Goal: Task Accomplishment & Management: Complete application form

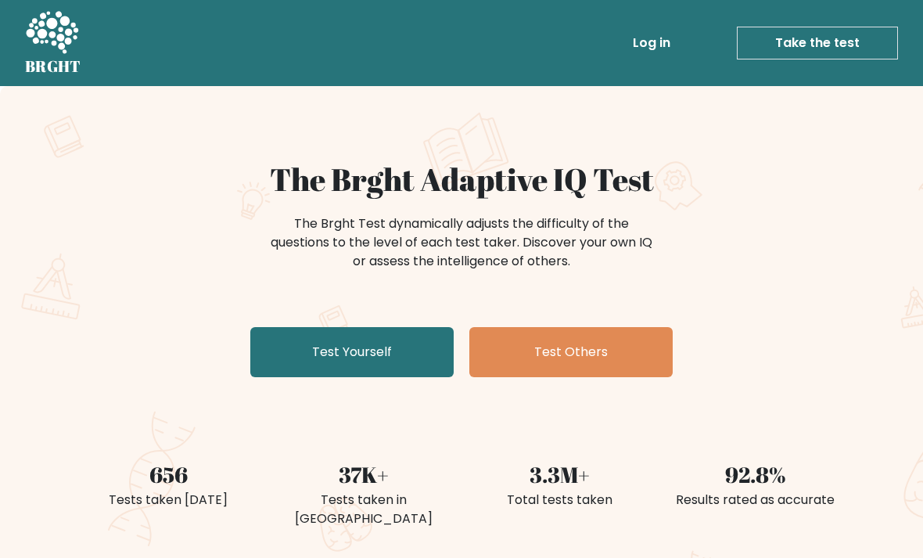
click at [304, 358] on link "Test Yourself" at bounding box center [351, 352] width 203 height 50
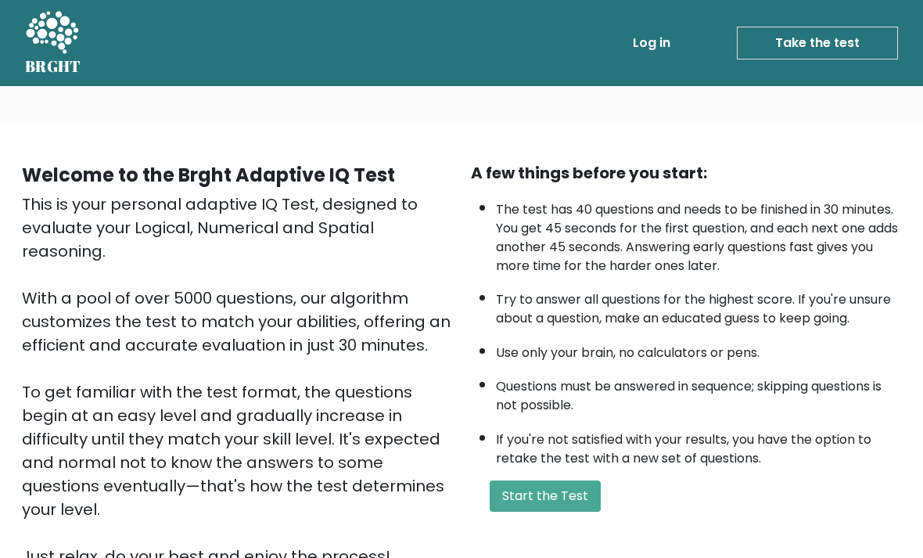
click at [546, 511] on button "Start the Test" at bounding box center [545, 495] width 111 height 31
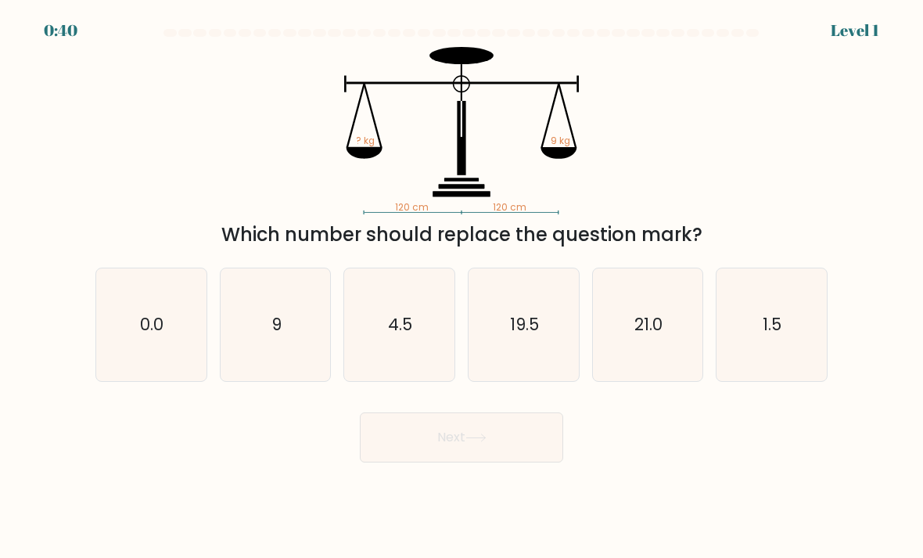
click at [265, 330] on icon "9" at bounding box center [276, 325] width 110 height 110
click at [461, 287] on input "b. 9" at bounding box center [461, 283] width 1 height 8
radio input "true"
click at [437, 462] on button "Next" at bounding box center [461, 437] width 203 height 50
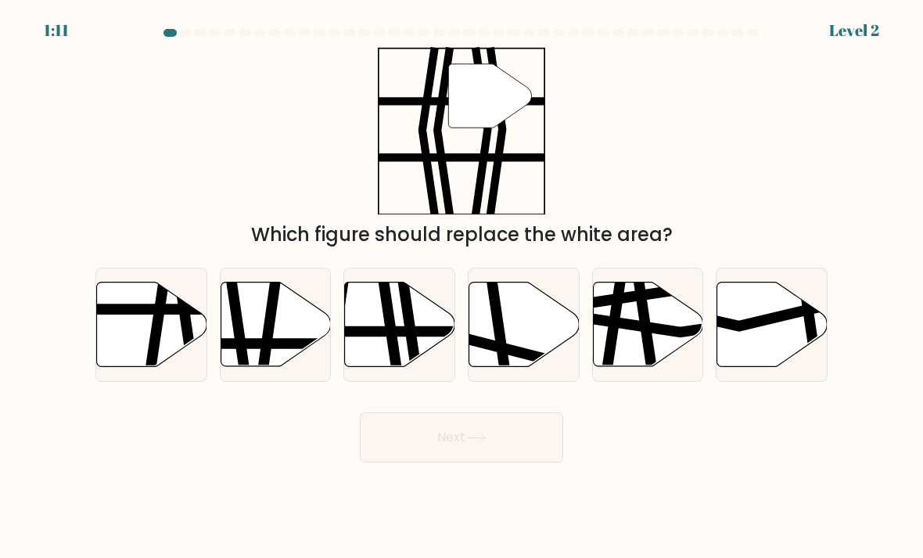
click at [382, 332] on line at bounding box center [362, 332] width 222 height 0
click at [461, 287] on input "c." at bounding box center [461, 283] width 1 height 8
radio input "true"
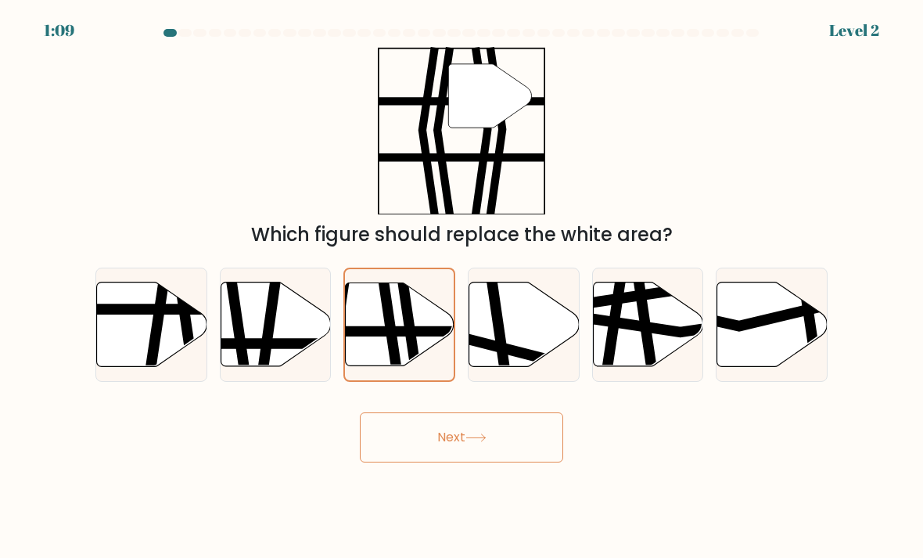
click at [422, 454] on button "Next" at bounding box center [461, 437] width 203 height 50
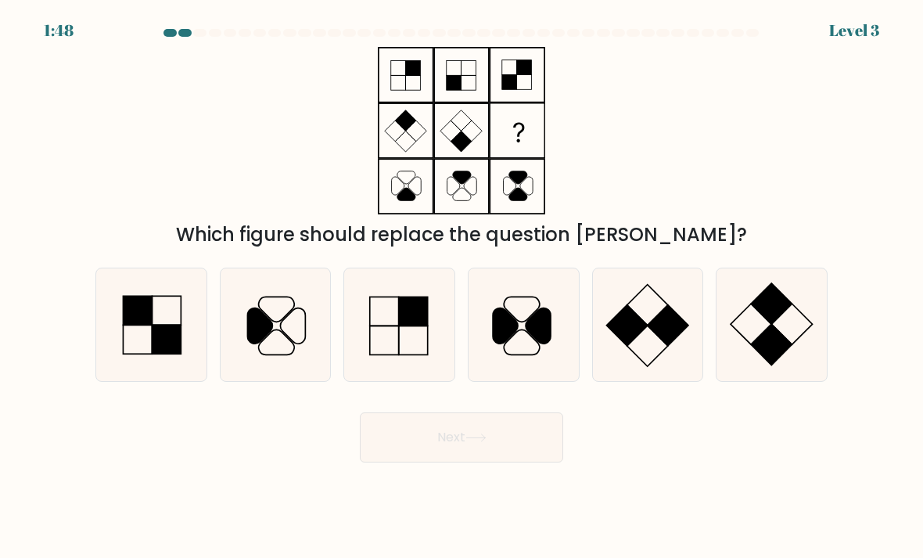
click at [769, 341] on icon at bounding box center [771, 325] width 110 height 110
click at [462, 287] on input "f." at bounding box center [461, 283] width 1 height 8
radio input "true"
click at [407, 457] on button "Next" at bounding box center [461, 437] width 203 height 50
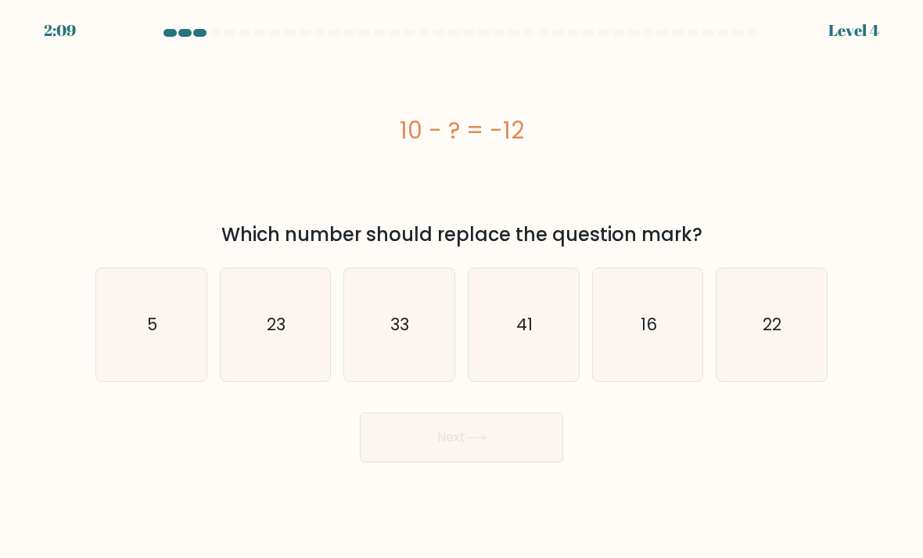
click at [784, 359] on icon "22" at bounding box center [771, 325] width 110 height 110
click at [462, 287] on input "f. 22" at bounding box center [461, 283] width 1 height 8
radio input "true"
click at [407, 454] on button "Next" at bounding box center [461, 437] width 203 height 50
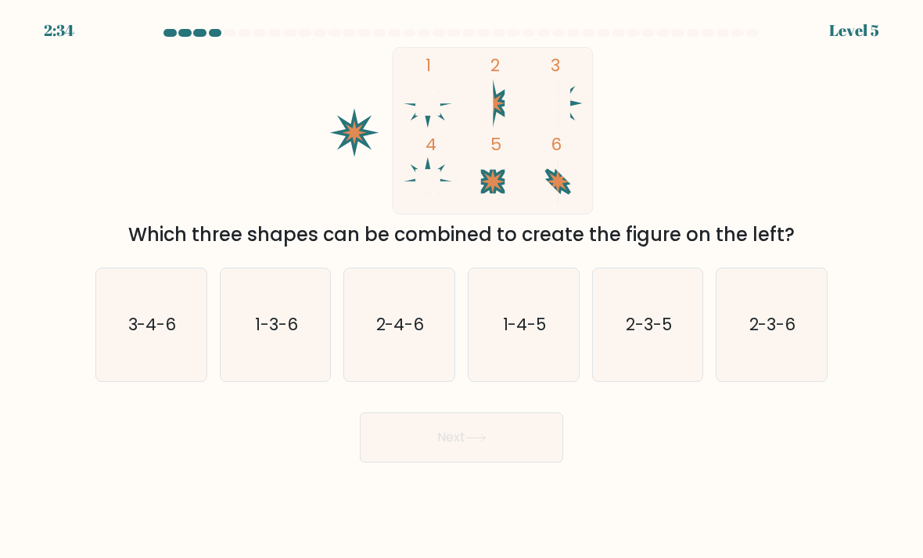
click at [529, 305] on icon "1-4-5" at bounding box center [523, 325] width 110 height 110
click at [462, 287] on input "d. 1-4-5" at bounding box center [461, 283] width 1 height 8
radio input "true"
click at [486, 442] on icon at bounding box center [475, 437] width 21 height 9
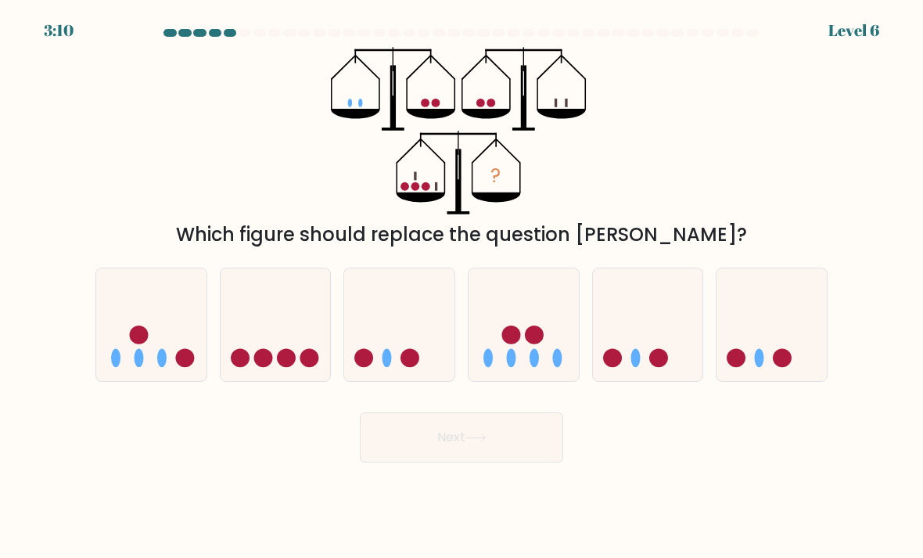
click at [124, 355] on icon at bounding box center [151, 325] width 110 height 92
click at [461, 287] on input "a." at bounding box center [461, 283] width 1 height 8
radio input "true"
click at [450, 462] on button "Next" at bounding box center [461, 437] width 203 height 50
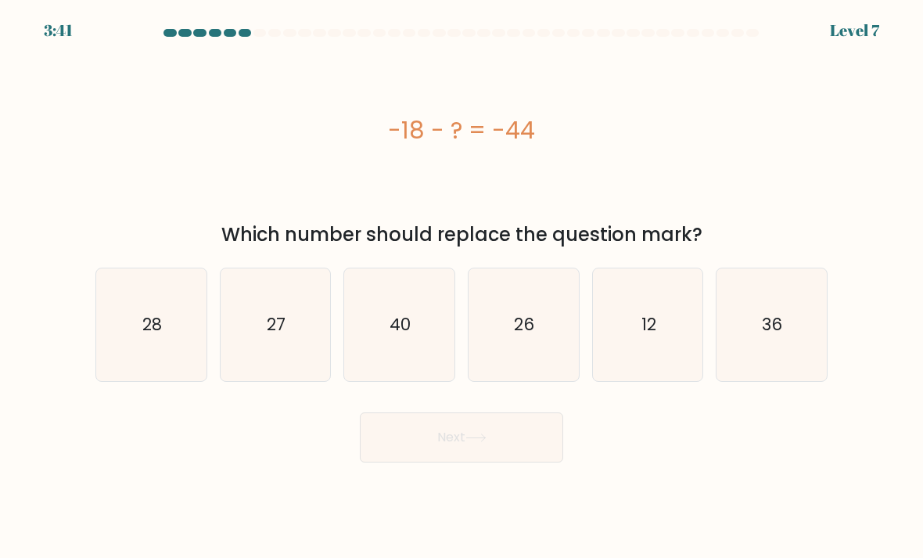
click at [528, 326] on icon "26" at bounding box center [523, 325] width 110 height 110
click at [462, 287] on input "d. 26" at bounding box center [461, 283] width 1 height 8
radio input "true"
click at [426, 451] on button "Next" at bounding box center [461, 437] width 203 height 50
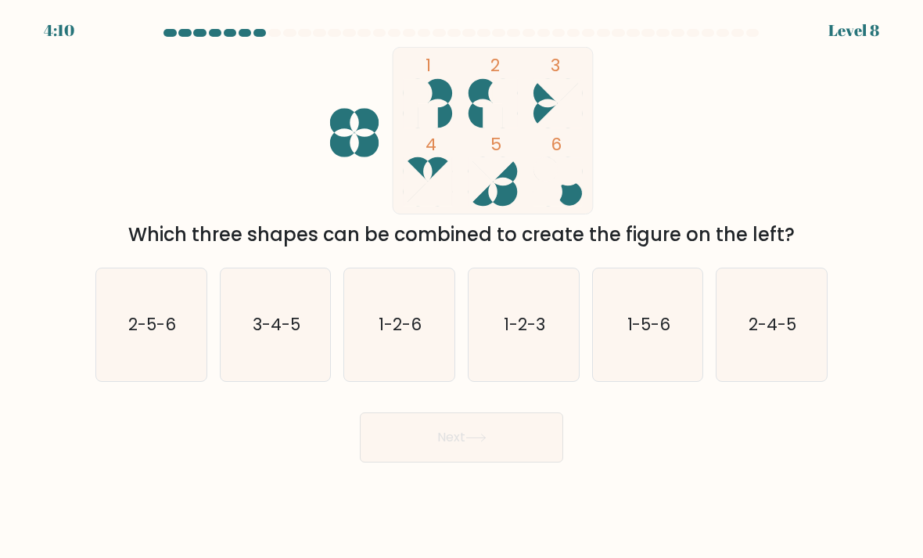
click at [253, 305] on icon "3-4-5" at bounding box center [276, 325] width 110 height 110
click at [461, 287] on input "b. 3-4-5" at bounding box center [461, 283] width 1 height 8
radio input "true"
click at [425, 462] on button "Next" at bounding box center [461, 437] width 203 height 50
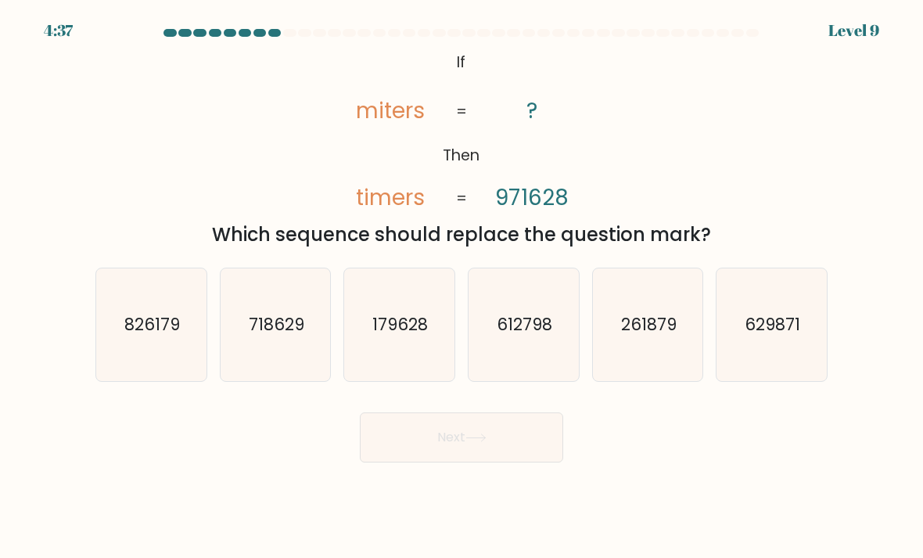
click at [412, 321] on icon "179628" at bounding box center [399, 325] width 110 height 110
click at [461, 287] on input "c. 179628" at bounding box center [461, 283] width 1 height 8
radio input "true"
click at [446, 444] on button "Next" at bounding box center [461, 437] width 203 height 50
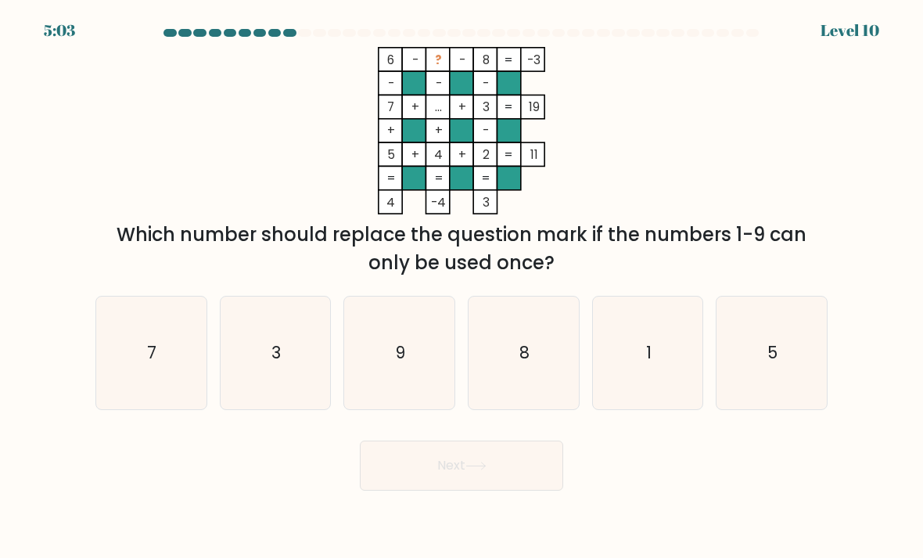
click at [634, 364] on icon "1" at bounding box center [648, 353] width 110 height 110
click at [462, 287] on input "e. 1" at bounding box center [461, 283] width 1 height 8
radio input "true"
click at [462, 482] on button "Next" at bounding box center [461, 465] width 203 height 50
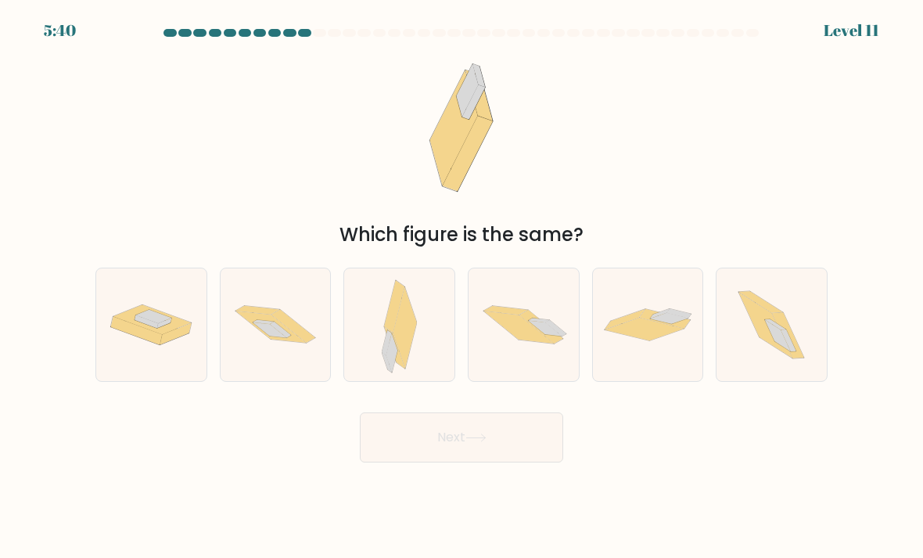
click at [802, 357] on icon at bounding box center [771, 324] width 100 height 113
click at [462, 287] on input "f." at bounding box center [461, 283] width 1 height 8
radio input "true"
click at [548, 454] on button "Next" at bounding box center [461, 437] width 203 height 50
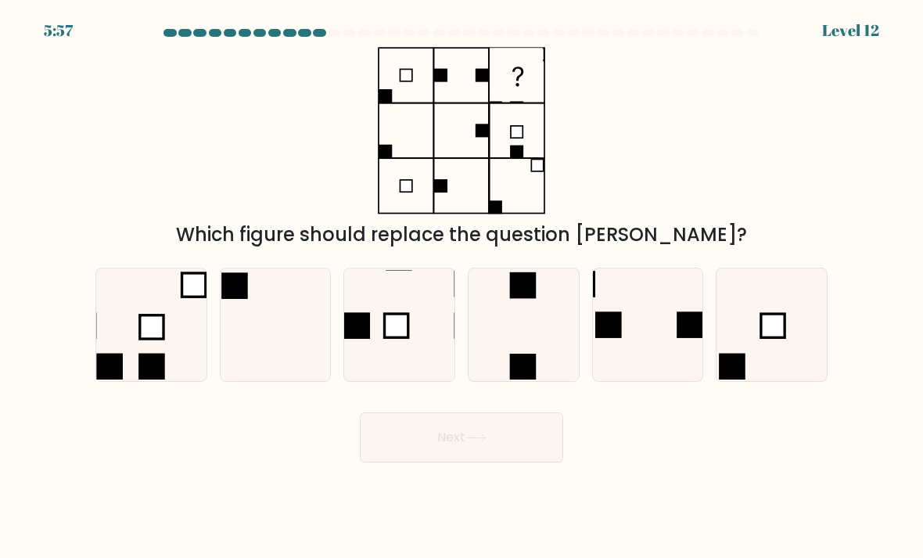
click at [151, 322] on icon at bounding box center [151, 325] width 110 height 110
click at [461, 287] on input "a." at bounding box center [461, 283] width 1 height 8
radio input "true"
click at [532, 446] on button "Next" at bounding box center [461, 437] width 203 height 50
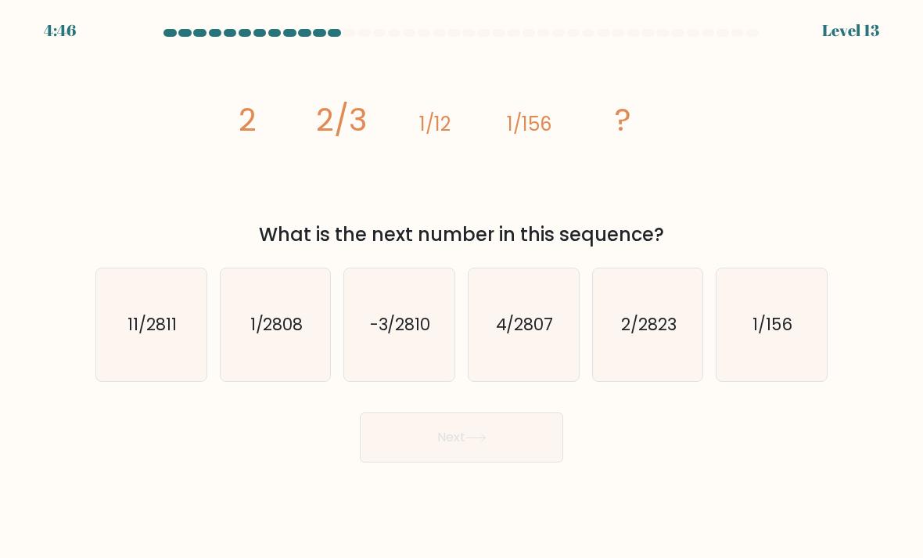
click at [290, 336] on text "1/2808" at bounding box center [275, 324] width 53 height 23
click at [461, 287] on input "b. 1/2808" at bounding box center [461, 283] width 1 height 8
radio input "true"
click at [379, 441] on button "Next" at bounding box center [461, 437] width 203 height 50
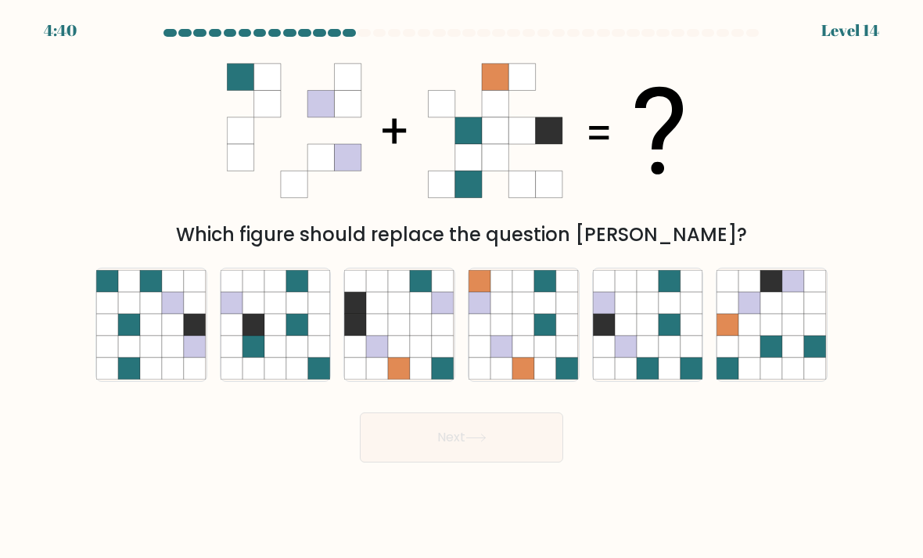
click at [776, 334] on icon at bounding box center [772, 325] width 22 height 22
click at [462, 287] on input "f." at bounding box center [461, 283] width 1 height 8
radio input "true"
click at [517, 462] on button "Next" at bounding box center [461, 437] width 203 height 50
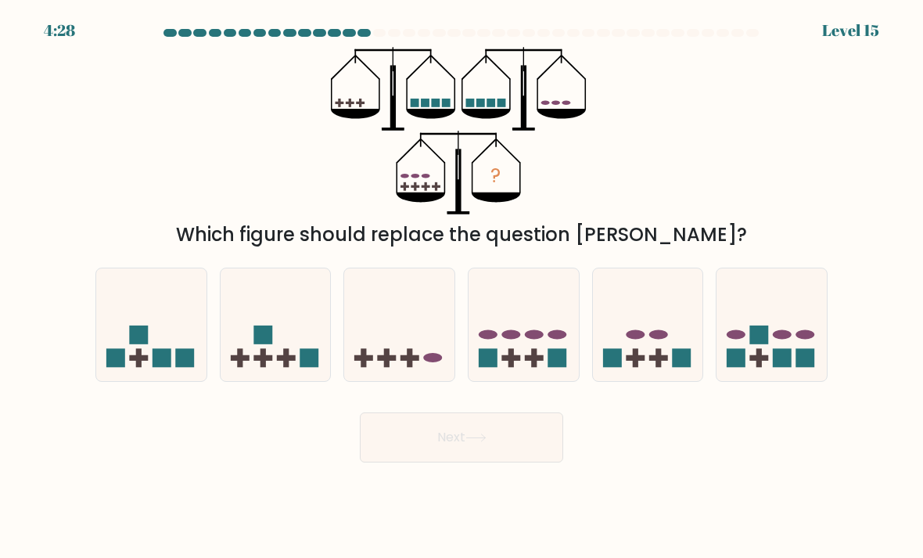
click at [800, 337] on icon at bounding box center [771, 325] width 110 height 92
click at [462, 287] on input "f." at bounding box center [461, 283] width 1 height 8
radio input "true"
click at [528, 462] on button "Next" at bounding box center [461, 437] width 203 height 50
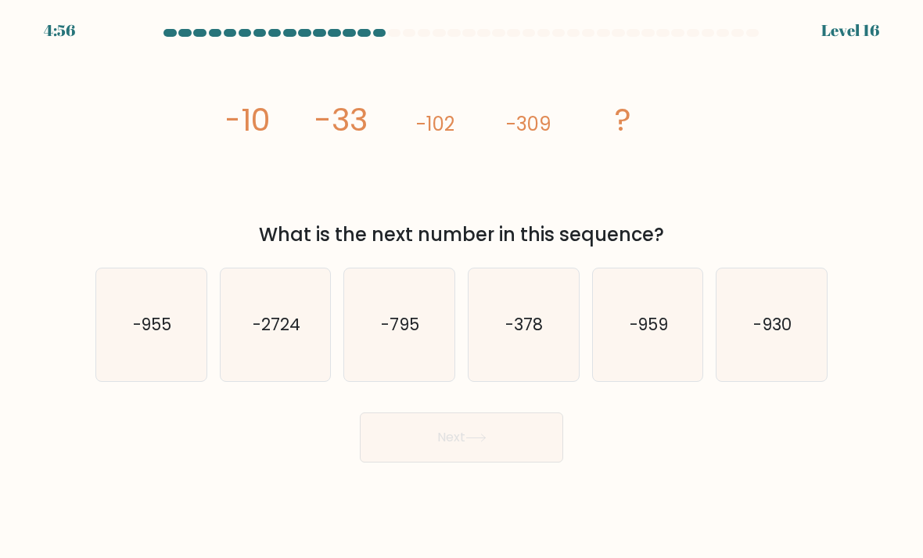
click at [787, 296] on icon "-930" at bounding box center [771, 325] width 110 height 110
click at [462, 287] on input "f. -930" at bounding box center [461, 283] width 1 height 8
radio input "true"
click at [498, 454] on button "Next" at bounding box center [461, 437] width 203 height 50
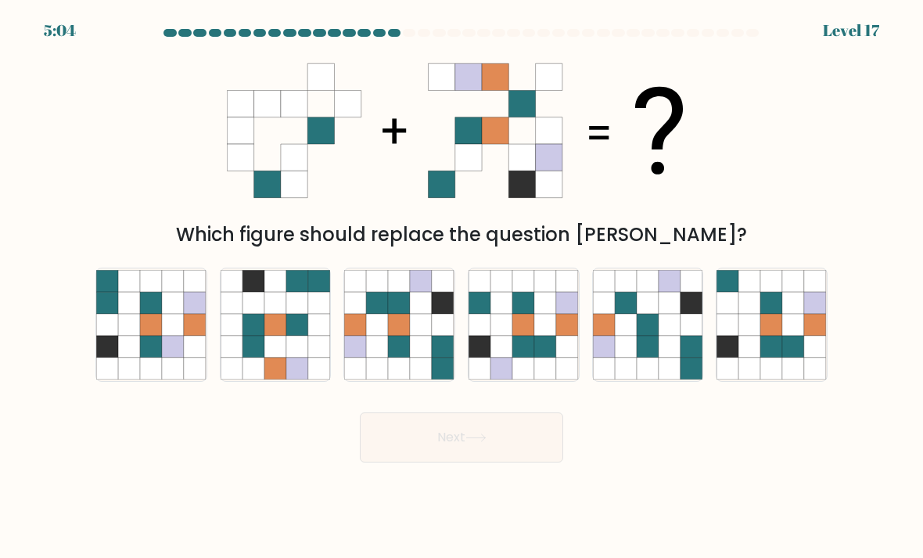
click at [522, 357] on icon at bounding box center [523, 347] width 22 height 22
click at [462, 287] on input "d." at bounding box center [461, 283] width 1 height 8
radio input "true"
click at [509, 462] on button "Next" at bounding box center [461, 437] width 203 height 50
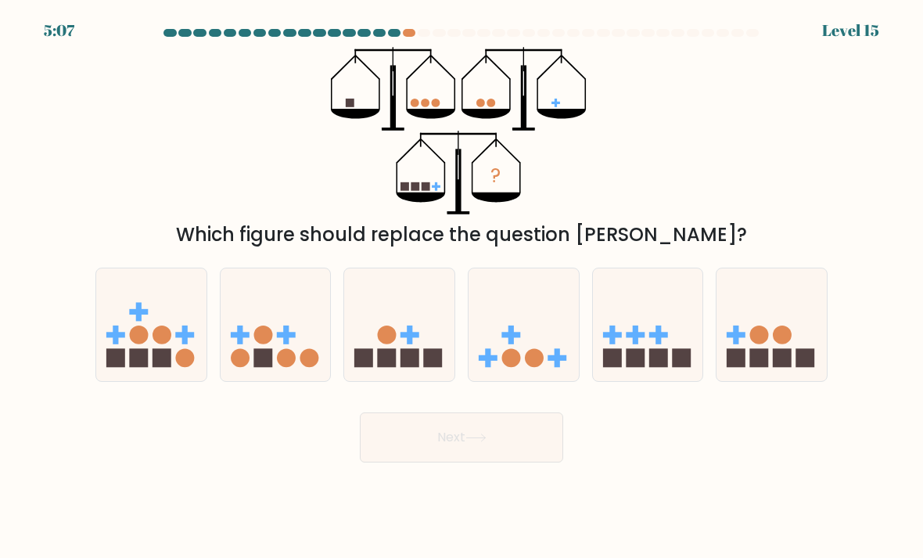
click at [263, 343] on circle at bounding box center [262, 334] width 19 height 19
click at [461, 287] on input "b." at bounding box center [461, 283] width 1 height 8
radio input "true"
click at [537, 452] on button "Next" at bounding box center [461, 437] width 203 height 50
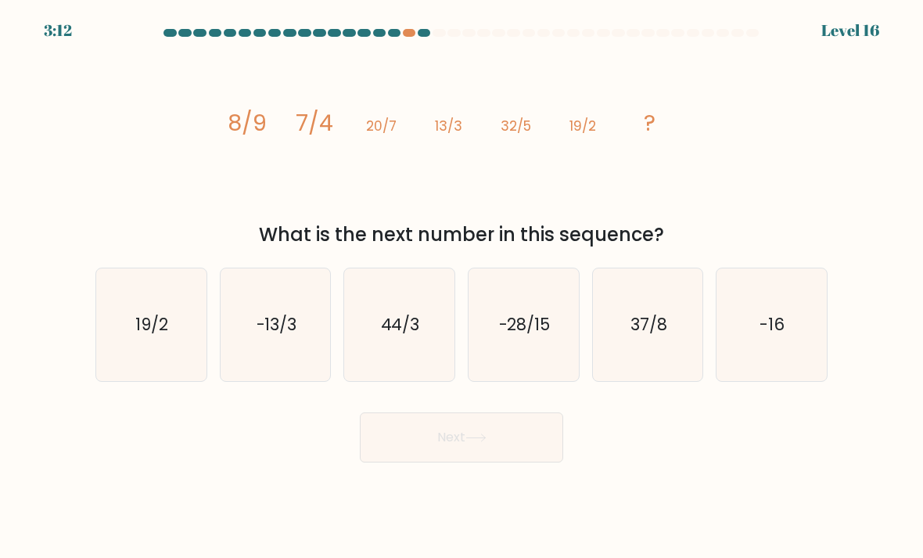
click at [399, 357] on icon "44/3" at bounding box center [399, 325] width 110 height 110
click at [461, 287] on input "c. 44/3" at bounding box center [461, 283] width 1 height 8
radio input "true"
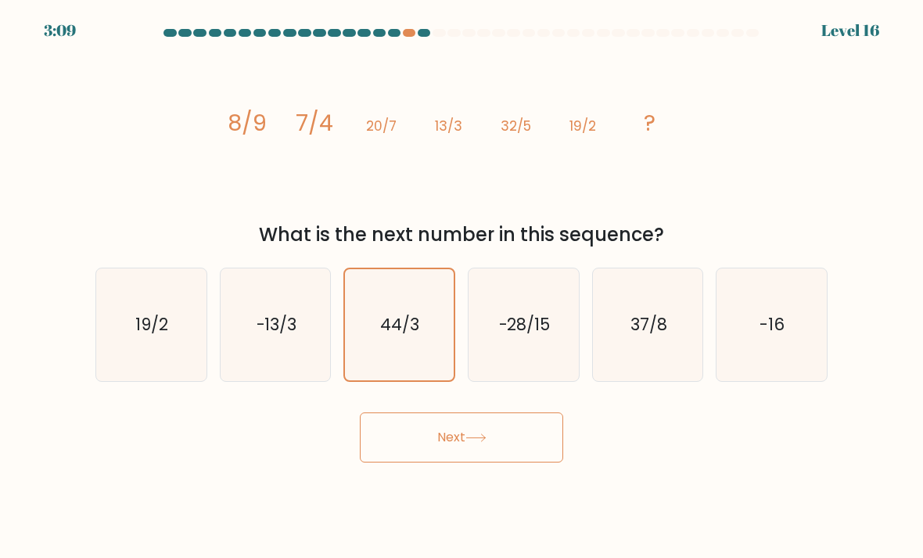
click at [642, 336] on text "37/8" at bounding box center [648, 324] width 37 height 23
click at [462, 287] on input "e. 37/8" at bounding box center [461, 283] width 1 height 8
radio input "true"
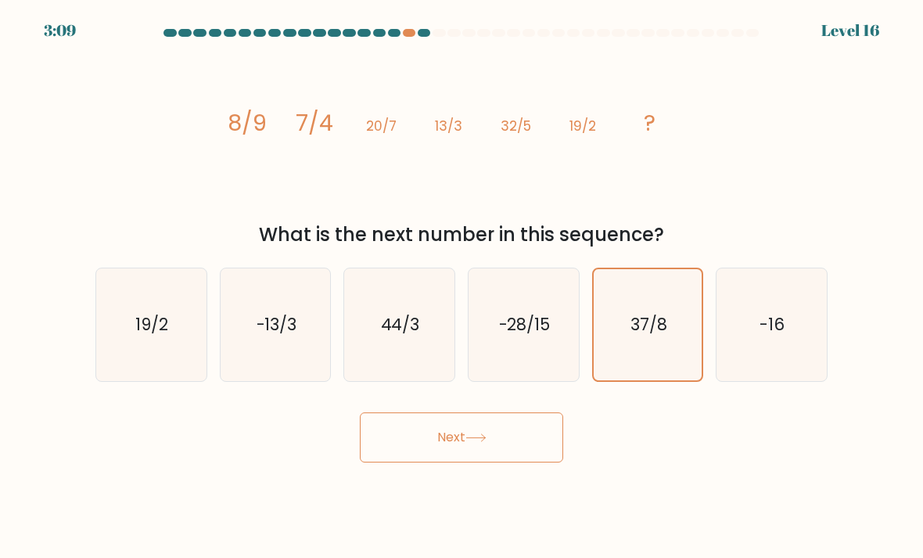
click at [450, 453] on button "Next" at bounding box center [461, 437] width 203 height 50
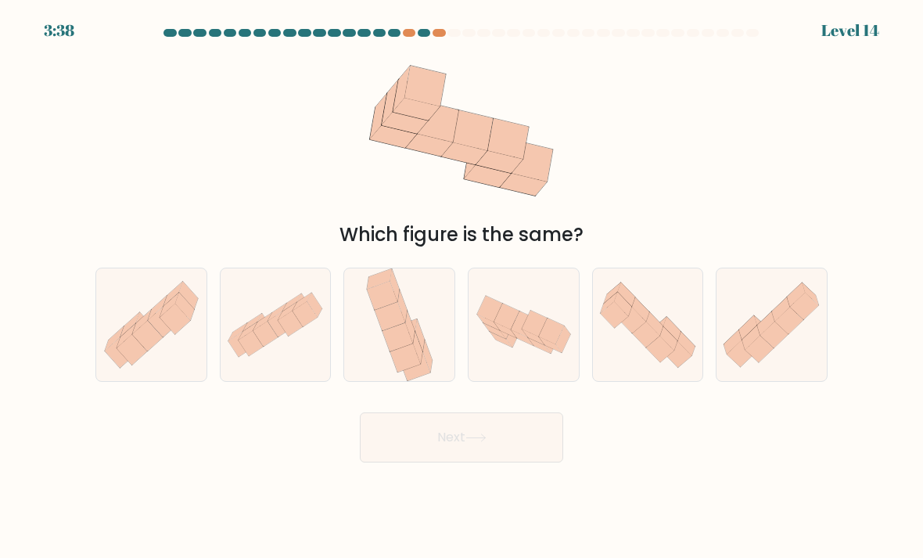
click at [531, 360] on icon at bounding box center [523, 324] width 110 height 71
click at [462, 287] on input "d." at bounding box center [461, 283] width 1 height 8
radio input "true"
click at [462, 461] on button "Next" at bounding box center [461, 437] width 203 height 50
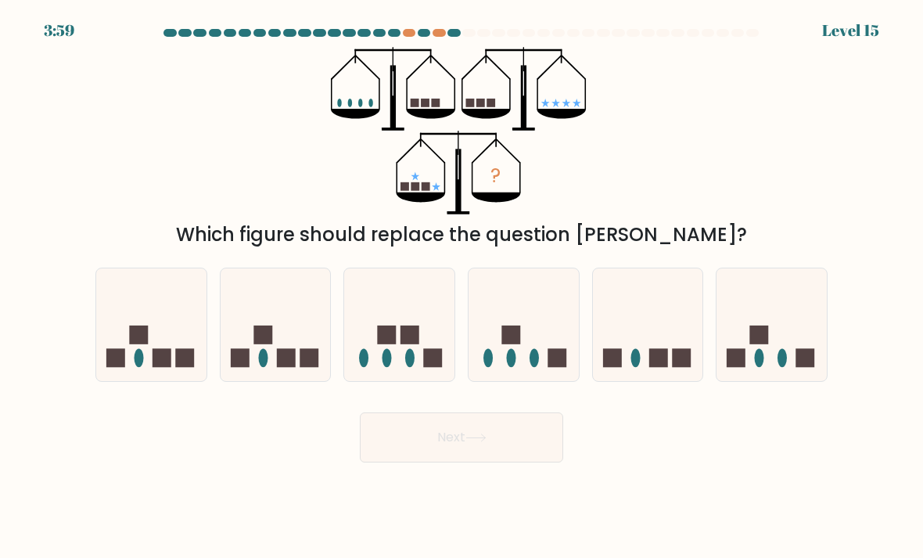
click at [781, 321] on icon at bounding box center [771, 325] width 110 height 92
click at [462, 287] on input "f." at bounding box center [461, 283] width 1 height 8
radio input "true"
click at [430, 456] on button "Next" at bounding box center [461, 437] width 203 height 50
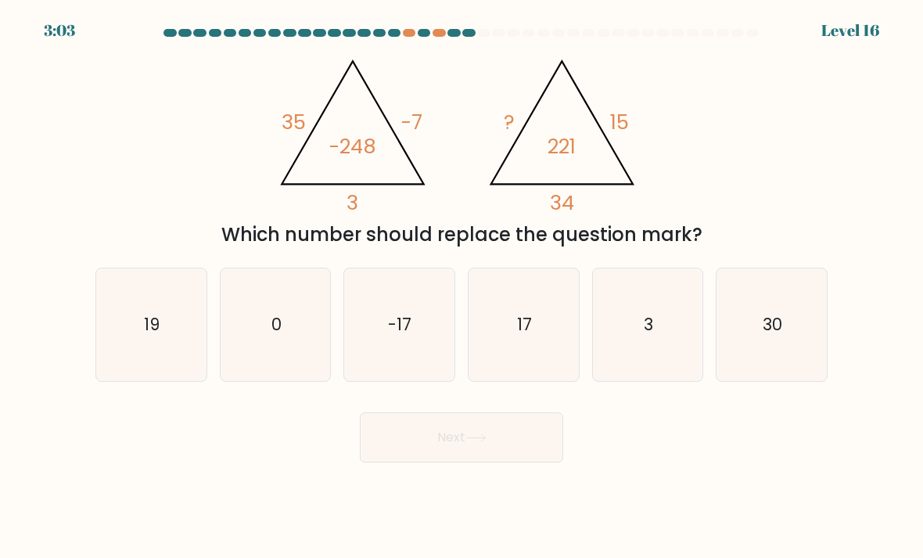
click at [545, 347] on icon "17" at bounding box center [523, 325] width 110 height 110
click at [462, 287] on input "d. 17" at bounding box center [461, 283] width 1 height 8
radio input "true"
click at [548, 462] on button "Next" at bounding box center [461, 437] width 203 height 50
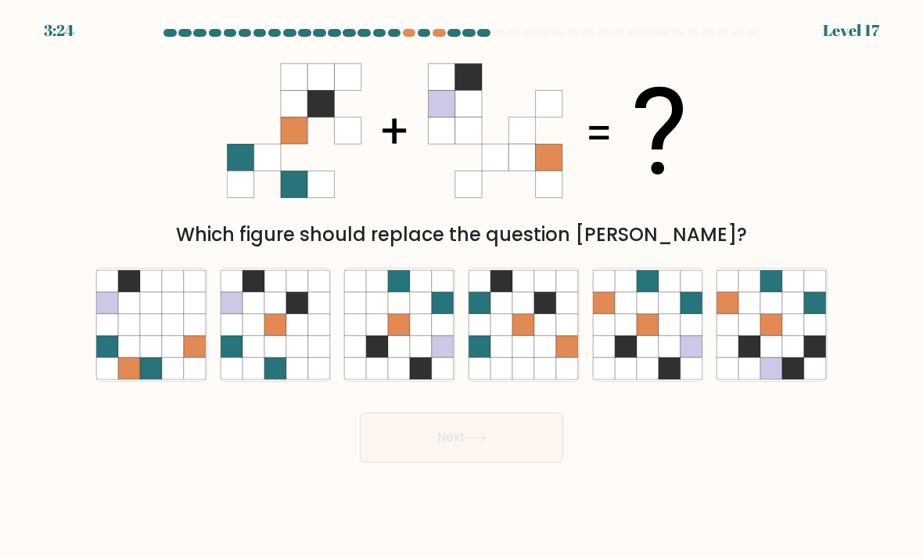
click at [664, 357] on icon at bounding box center [670, 347] width 22 height 22
click at [462, 287] on input "e." at bounding box center [461, 283] width 1 height 8
radio input "true"
click at [514, 449] on button "Next" at bounding box center [461, 437] width 203 height 50
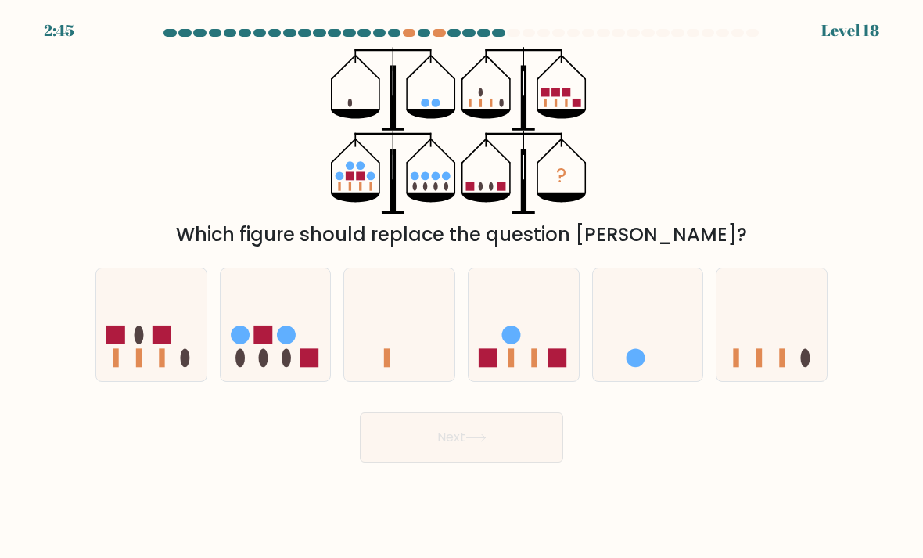
click at [135, 324] on icon at bounding box center [151, 325] width 110 height 92
click at [461, 287] on input "a." at bounding box center [461, 283] width 1 height 8
radio input "true"
click at [417, 443] on button "Next" at bounding box center [461, 437] width 203 height 50
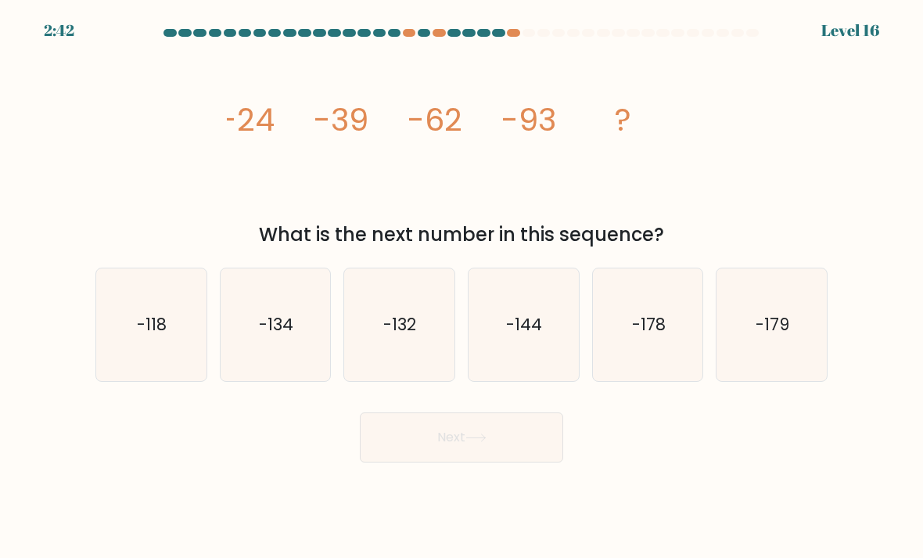
click at [396, 336] on text "-132" at bounding box center [400, 324] width 33 height 23
click at [461, 287] on input "c. -132" at bounding box center [461, 283] width 1 height 8
radio input "true"
click at [433, 462] on button "Next" at bounding box center [461, 437] width 203 height 50
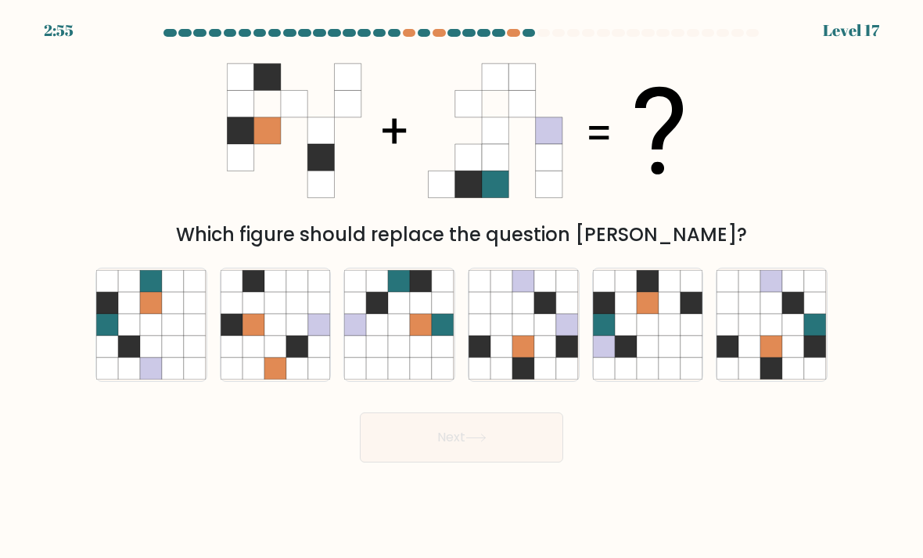
click at [784, 376] on icon at bounding box center [794, 368] width 22 height 22
click at [462, 287] on input "f." at bounding box center [461, 283] width 1 height 8
radio input "true"
click at [531, 454] on button "Next" at bounding box center [461, 437] width 203 height 50
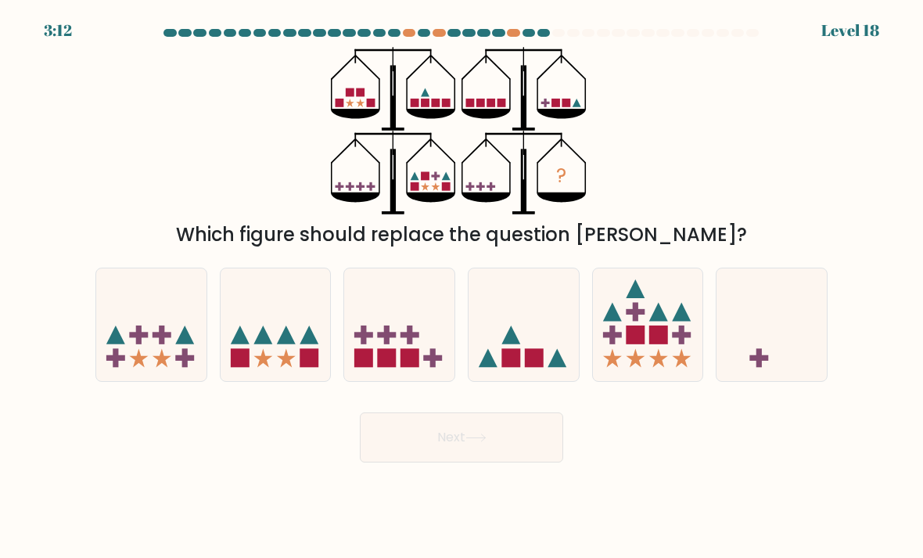
click at [127, 318] on icon at bounding box center [151, 325] width 110 height 92
click at [461, 287] on input "a." at bounding box center [461, 283] width 1 height 8
radio input "true"
click at [431, 453] on button "Next" at bounding box center [461, 437] width 203 height 50
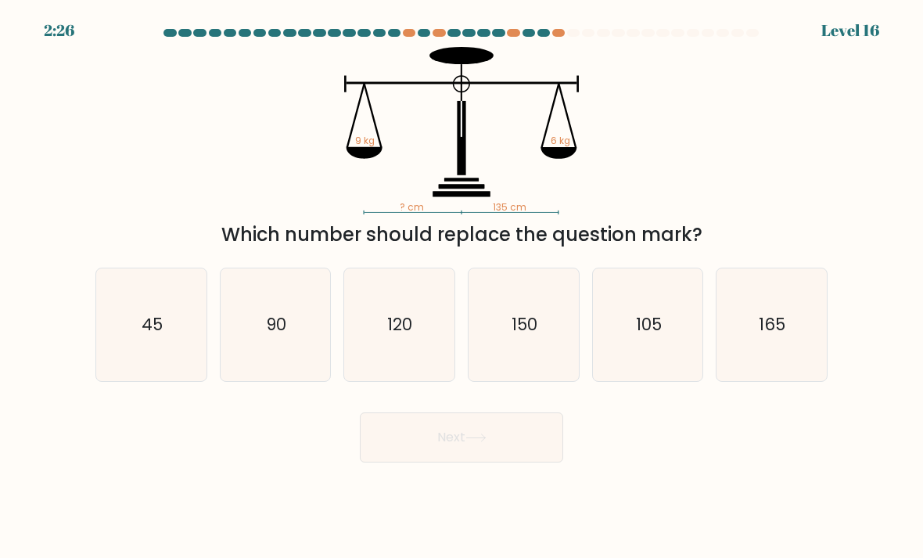
click at [170, 343] on icon "45" at bounding box center [151, 325] width 110 height 110
click at [461, 287] on input "a. 45" at bounding box center [461, 283] width 1 height 8
radio input "true"
click at [530, 454] on button "Next" at bounding box center [461, 437] width 203 height 50
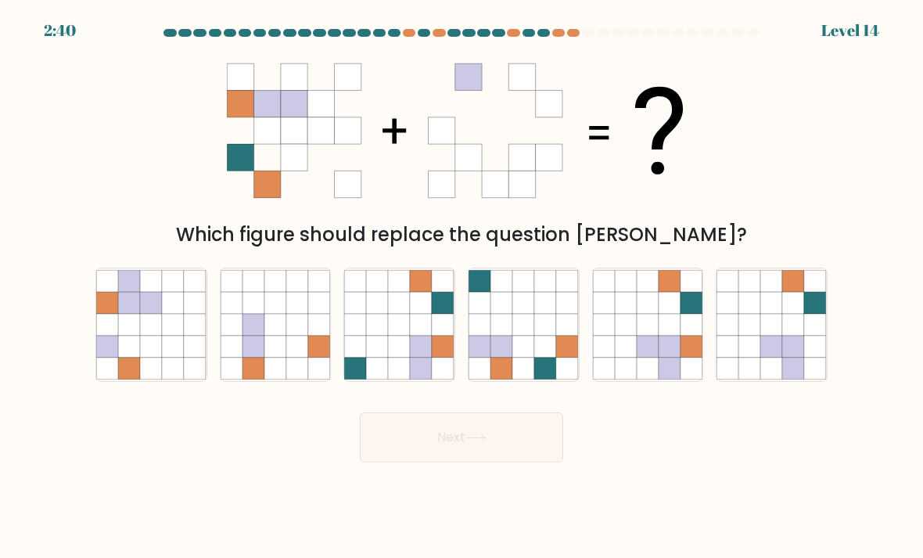
click at [640, 334] on icon at bounding box center [648, 325] width 22 height 22
click at [462, 287] on input "e." at bounding box center [461, 283] width 1 height 8
radio input "true"
click at [418, 436] on button "Next" at bounding box center [461, 437] width 203 height 50
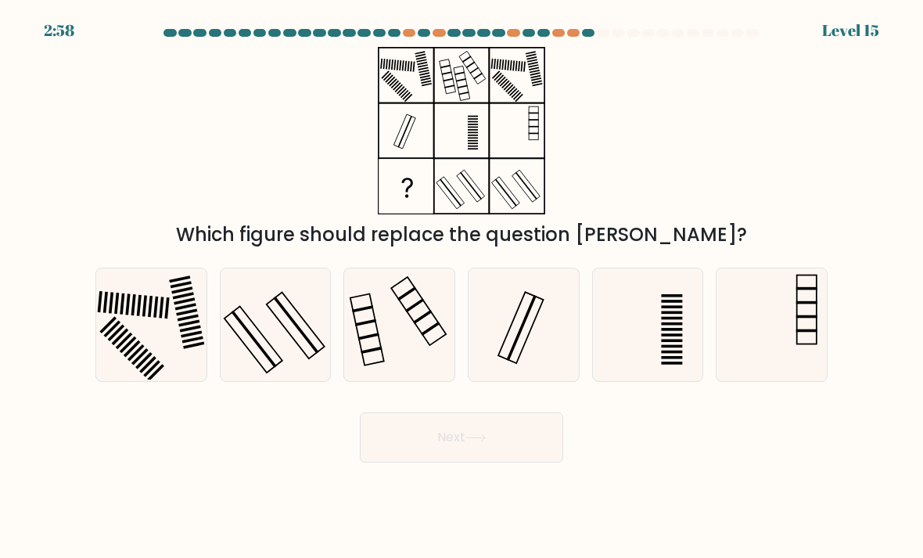
click at [385, 330] on icon at bounding box center [399, 325] width 110 height 110
click at [461, 287] on input "c." at bounding box center [461, 283] width 1 height 8
radio input "true"
click at [446, 456] on button "Next" at bounding box center [461, 437] width 203 height 50
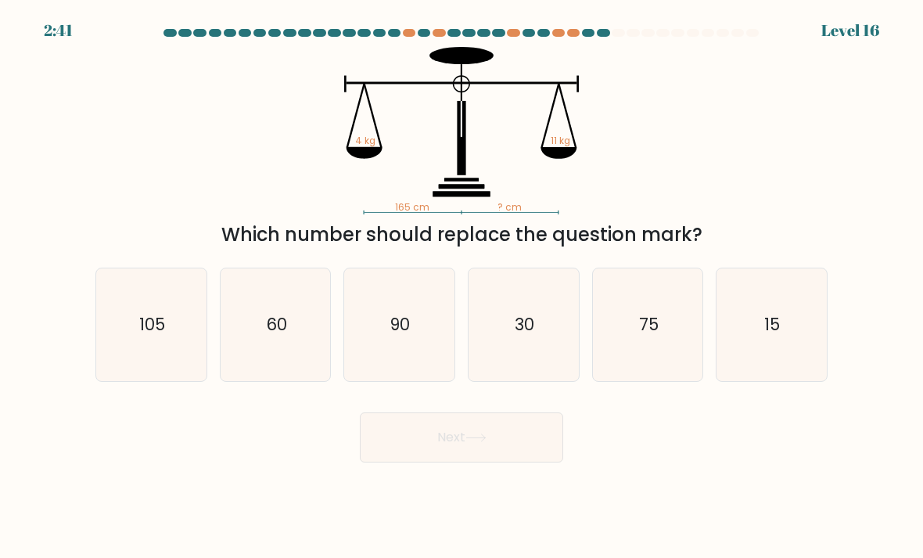
click at [494, 356] on icon "30" at bounding box center [523, 325] width 110 height 110
click at [462, 287] on input "d. 30" at bounding box center [461, 283] width 1 height 8
radio input "true"
click at [435, 443] on button "Next" at bounding box center [461, 437] width 203 height 50
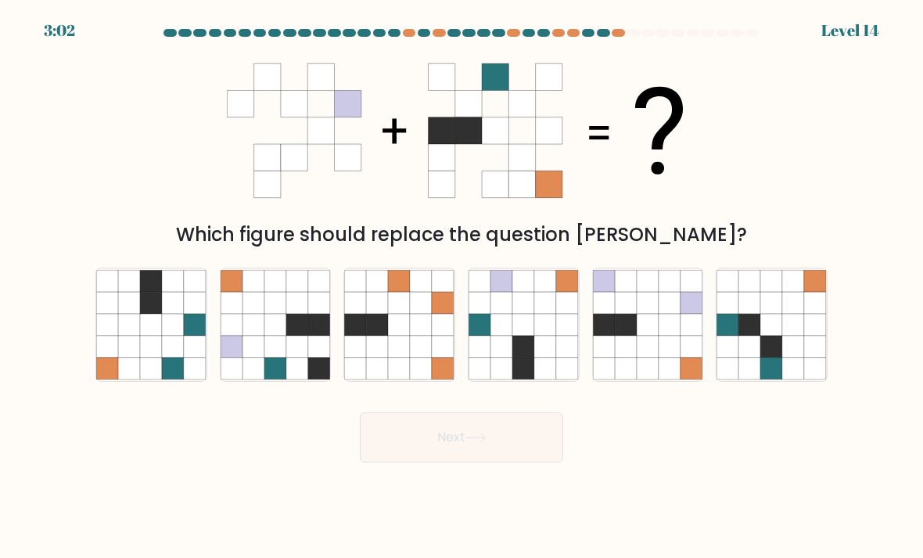
click at [528, 336] on icon at bounding box center [523, 325] width 22 height 22
click at [462, 287] on input "d." at bounding box center [461, 283] width 1 height 8
radio input "true"
click at [486, 442] on icon at bounding box center [475, 437] width 21 height 9
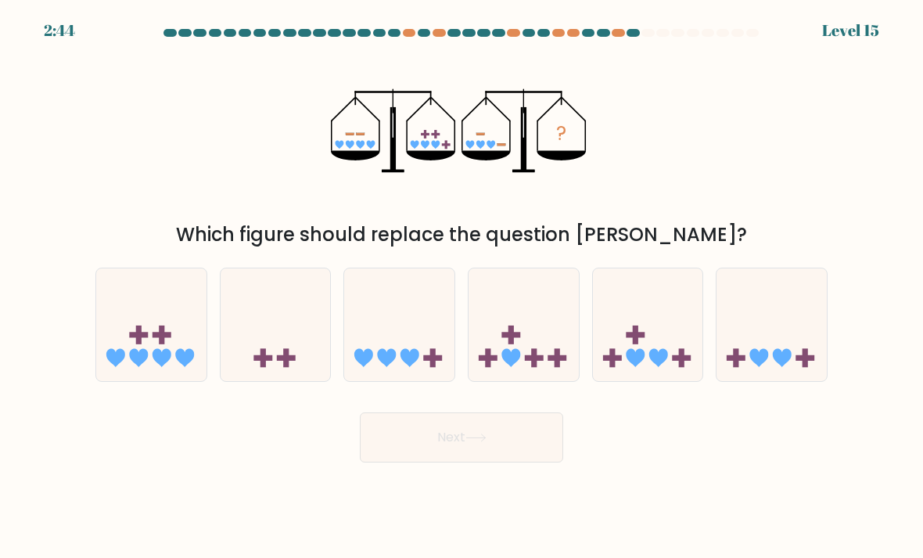
click at [307, 179] on div "? Which figure should replace the question mark?" at bounding box center [461, 148] width 751 height 202
click at [647, 345] on icon at bounding box center [648, 325] width 110 height 92
click at [462, 287] on input "e." at bounding box center [461, 283] width 1 height 8
radio input "true"
click at [469, 429] on button "Next" at bounding box center [461, 437] width 203 height 50
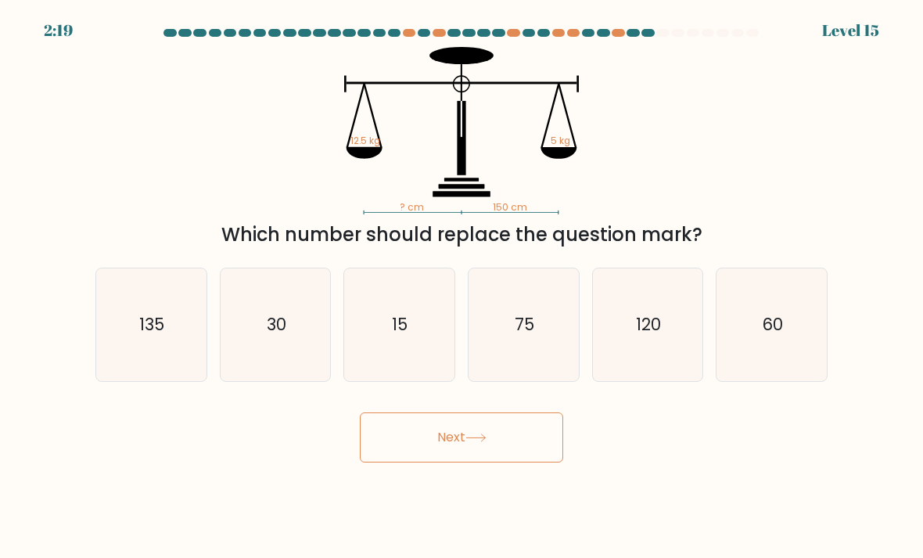
click at [465, 436] on button "Next" at bounding box center [461, 437] width 203 height 50
click at [143, 145] on div "? cm 150 cm 12.5 kg 5 kg Which number should replace the question mark?" at bounding box center [461, 148] width 751 height 202
click at [800, 369] on icon "60" at bounding box center [771, 325] width 110 height 110
click at [462, 287] on input "f. 60" at bounding box center [461, 283] width 1 height 8
radio input "true"
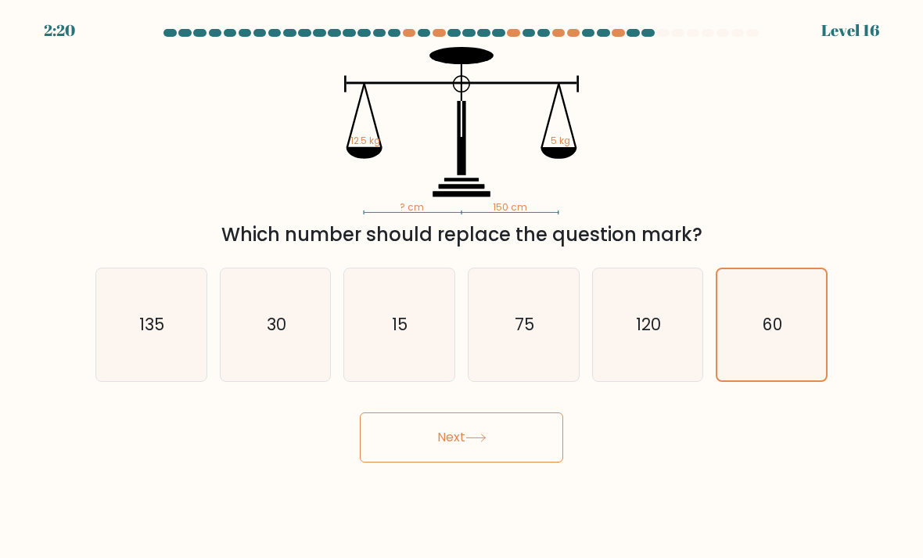
click at [368, 192] on icon "? cm 150 cm 12.5 kg 5 kg" at bounding box center [461, 130] width 469 height 167
click at [436, 461] on button "Next" at bounding box center [461, 437] width 203 height 50
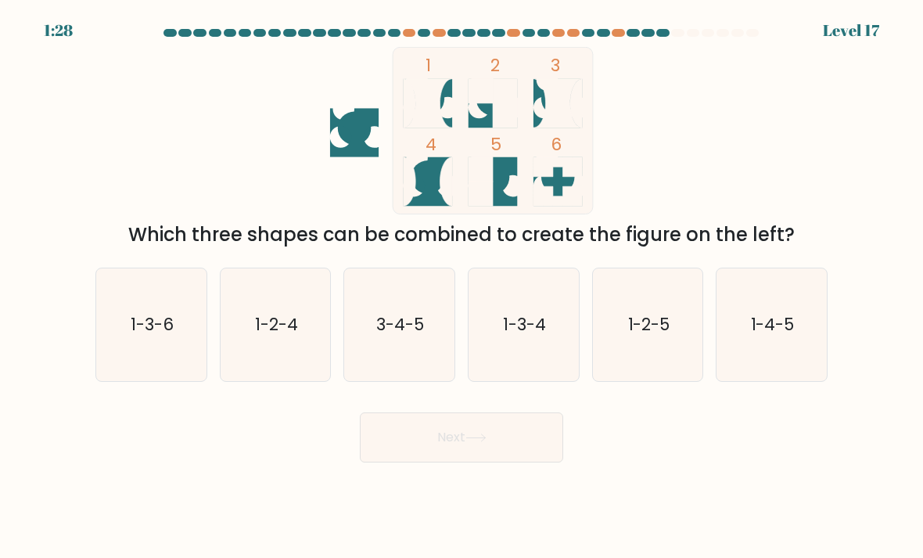
click at [504, 366] on icon "1-3-4" at bounding box center [523, 325] width 110 height 110
click at [462, 287] on input "d. 1-3-4" at bounding box center [461, 283] width 1 height 8
radio input "true"
click at [473, 462] on button "Next" at bounding box center [461, 437] width 203 height 50
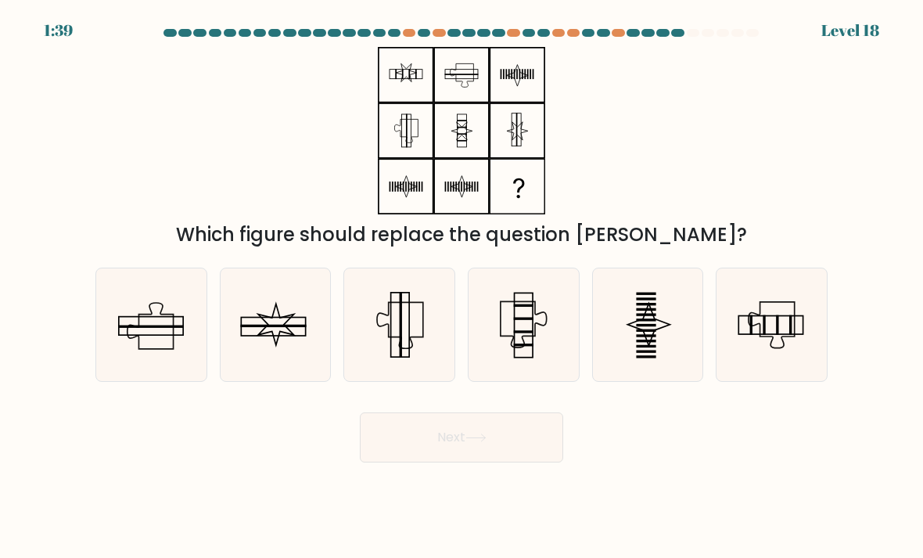
click at [772, 339] on icon at bounding box center [771, 325] width 110 height 110
click at [462, 287] on input "f." at bounding box center [461, 283] width 1 height 8
radio input "true"
click at [467, 455] on button "Next" at bounding box center [461, 437] width 203 height 50
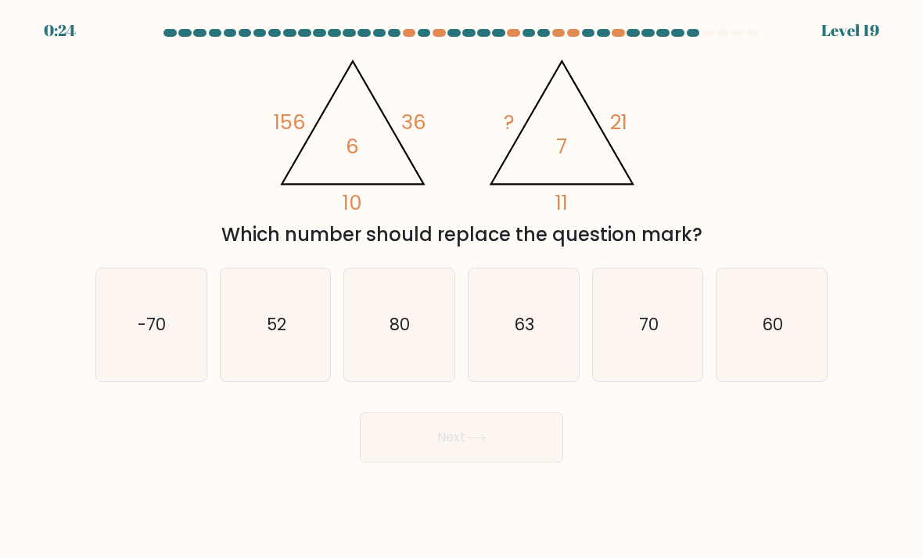
click at [604, 336] on icon "70" at bounding box center [648, 325] width 110 height 110
click at [462, 287] on input "e. 70" at bounding box center [461, 283] width 1 height 8
radio input "true"
click at [497, 438] on button "Next" at bounding box center [461, 437] width 203 height 50
click at [481, 446] on button "Next" at bounding box center [461, 437] width 203 height 50
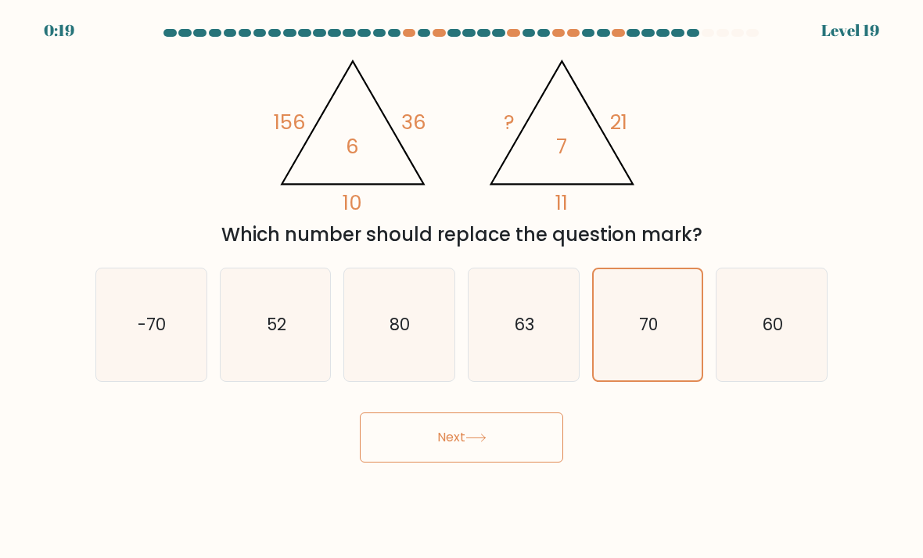
click at [469, 444] on button "Next" at bounding box center [461, 437] width 203 height 50
click at [433, 461] on button "Next" at bounding box center [461, 437] width 203 height 50
click at [444, 457] on button "Next" at bounding box center [461, 437] width 203 height 50
click at [443, 456] on button "Next" at bounding box center [461, 437] width 203 height 50
click at [471, 444] on button "Next" at bounding box center [461, 437] width 203 height 50
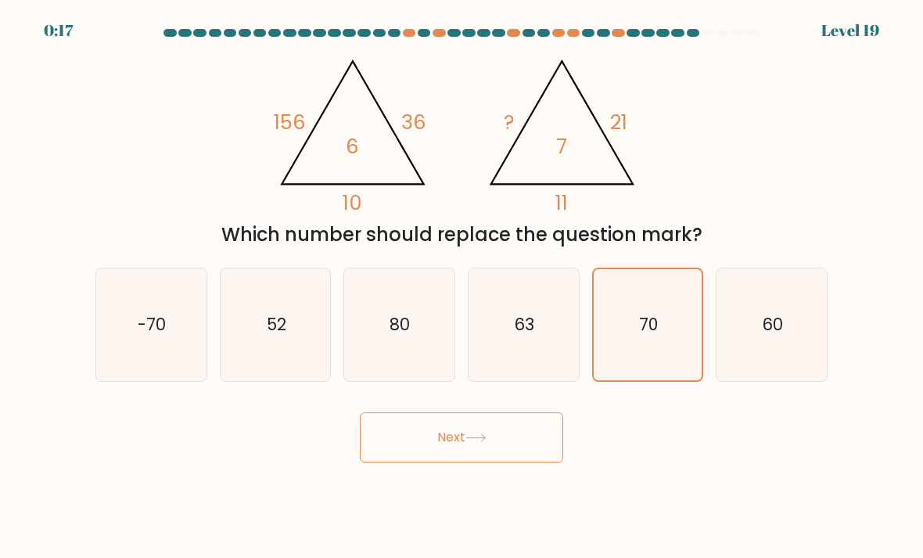
click at [471, 444] on button "Next" at bounding box center [461, 437] width 203 height 50
click at [477, 447] on button "Next" at bounding box center [461, 437] width 203 height 50
click at [476, 447] on button "Next" at bounding box center [461, 437] width 203 height 50
click at [465, 461] on button "Next" at bounding box center [461, 437] width 203 height 50
click at [464, 461] on button "Next" at bounding box center [461, 437] width 203 height 50
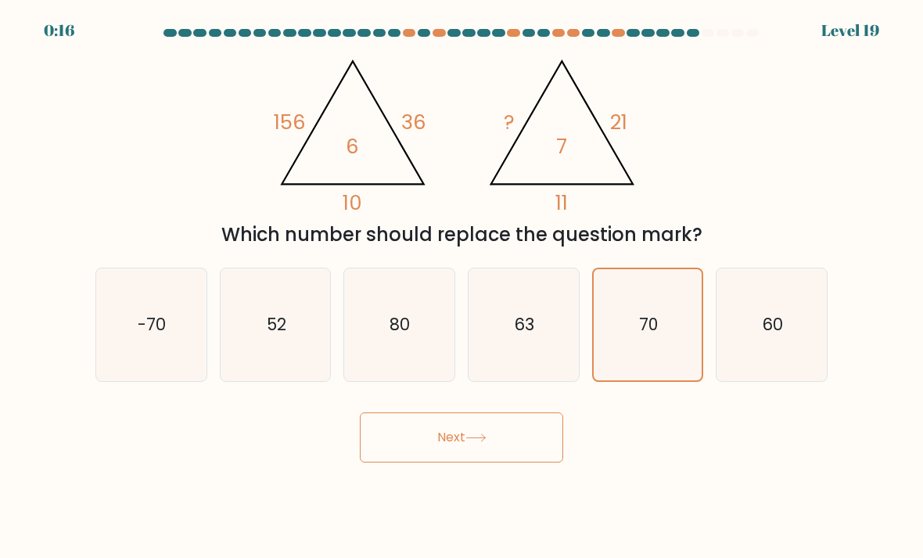
click at [468, 445] on button "Next" at bounding box center [461, 437] width 203 height 50
click at [471, 443] on button "Next" at bounding box center [461, 437] width 203 height 50
click at [453, 443] on button "Next" at bounding box center [461, 437] width 203 height 50
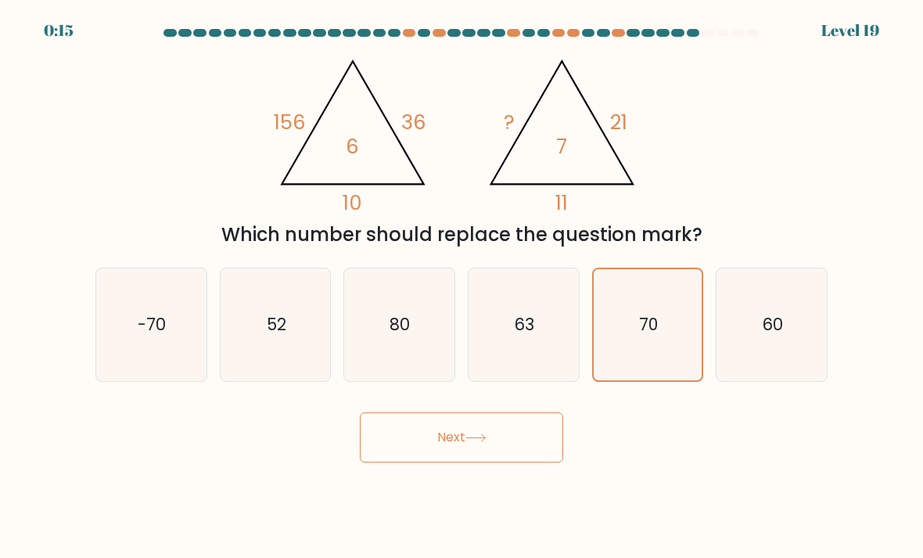
click at [453, 442] on button "Next" at bounding box center [461, 437] width 203 height 50
click at [459, 413] on form at bounding box center [461, 245] width 923 height 433
click at [459, 412] on form at bounding box center [461, 245] width 923 height 433
click at [459, 429] on button "Next" at bounding box center [461, 437] width 203 height 50
click at [458, 429] on button "Next" at bounding box center [461, 437] width 203 height 50
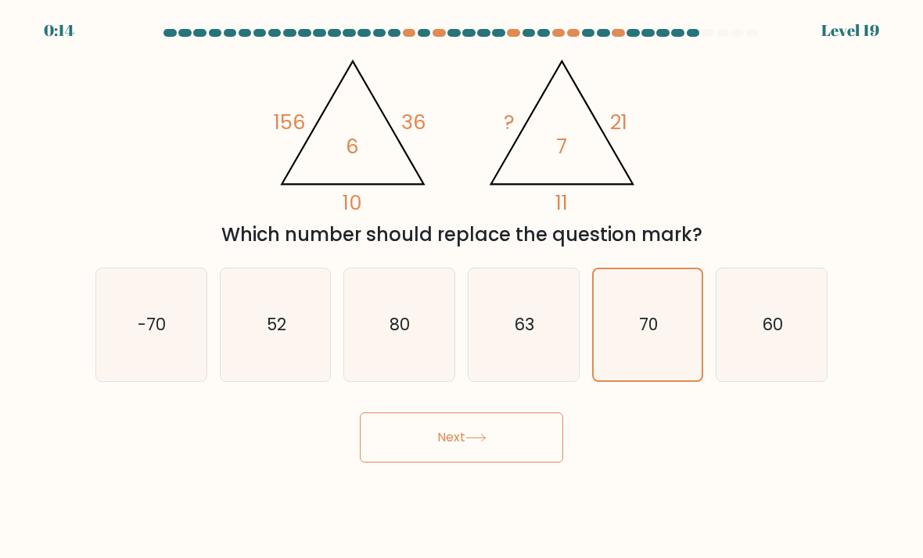
click at [454, 455] on button "Next" at bounding box center [461, 437] width 203 height 50
click at [446, 457] on button "Next" at bounding box center [461, 437] width 203 height 50
click at [646, 362] on icon "70" at bounding box center [648, 325] width 110 height 110
click at [462, 287] on input "e. 70" at bounding box center [461, 283] width 1 height 8
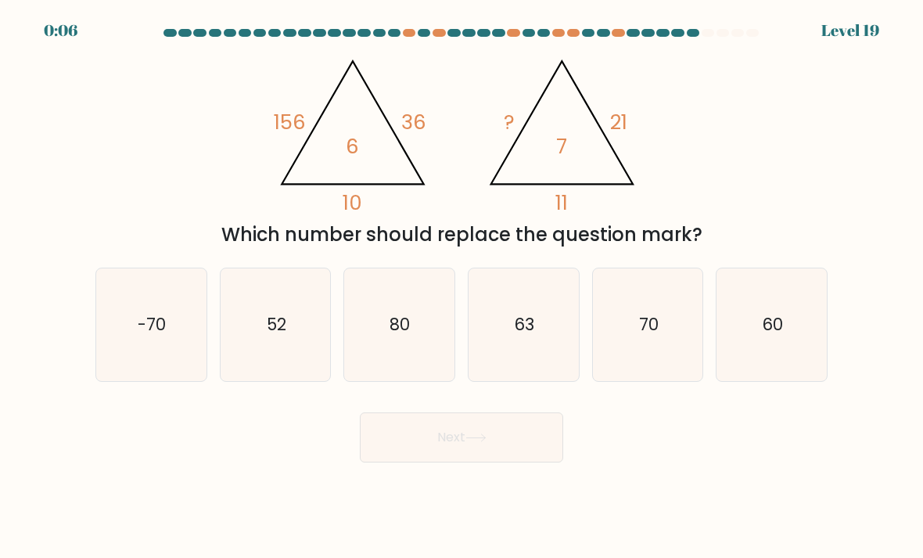
radio input "true"
click at [455, 451] on button "Next" at bounding box center [461, 437] width 203 height 50
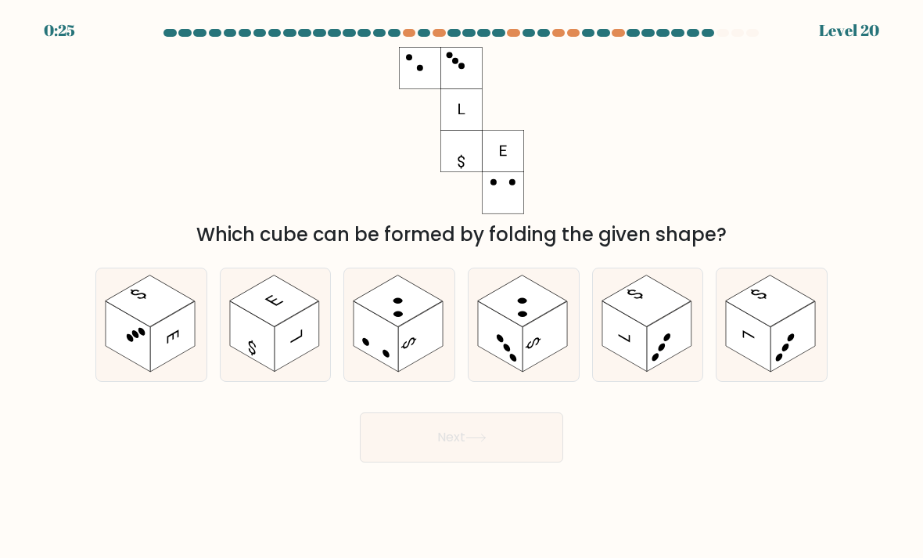
click at [636, 361] on rect at bounding box center [624, 336] width 45 height 70
click at [462, 287] on input "e." at bounding box center [461, 283] width 1 height 8
radio input "true"
click at [483, 462] on button "Next" at bounding box center [461, 437] width 203 height 50
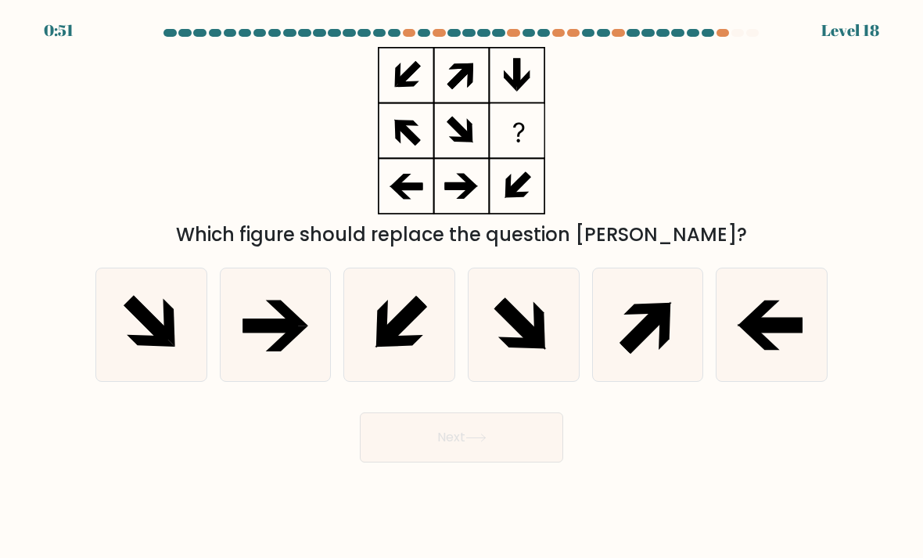
click at [533, 349] on icon at bounding box center [522, 343] width 48 height 12
click at [462, 287] on input "d." at bounding box center [461, 283] width 1 height 8
radio input "true"
click at [501, 459] on button "Next" at bounding box center [461, 437] width 203 height 50
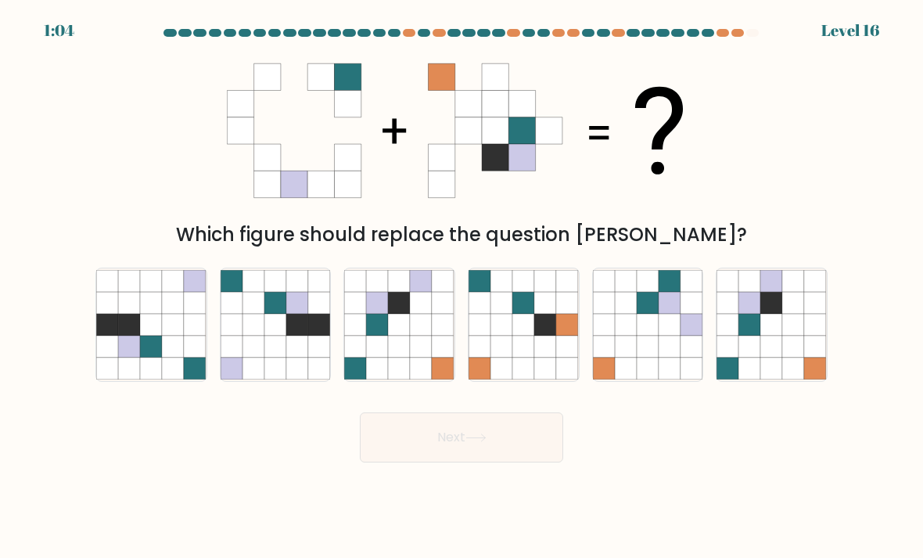
click at [392, 357] on icon at bounding box center [400, 347] width 22 height 22
click at [461, 287] on input "c." at bounding box center [461, 283] width 1 height 8
radio input "true"
click at [422, 491] on body "1:03 Level 16" at bounding box center [461, 279] width 923 height 558
click at [453, 457] on button "Next" at bounding box center [461, 437] width 203 height 50
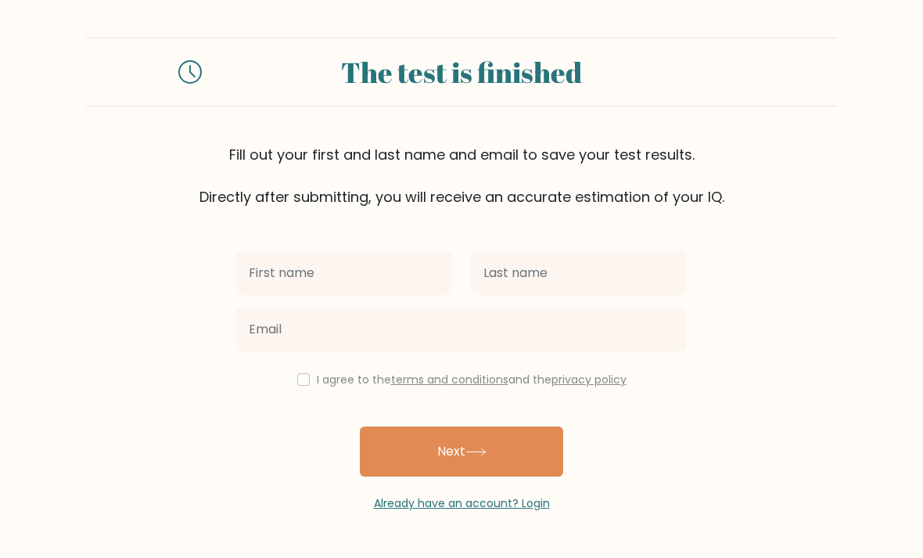
scroll to position [50, 0]
click at [266, 251] on input "text" at bounding box center [344, 273] width 216 height 44
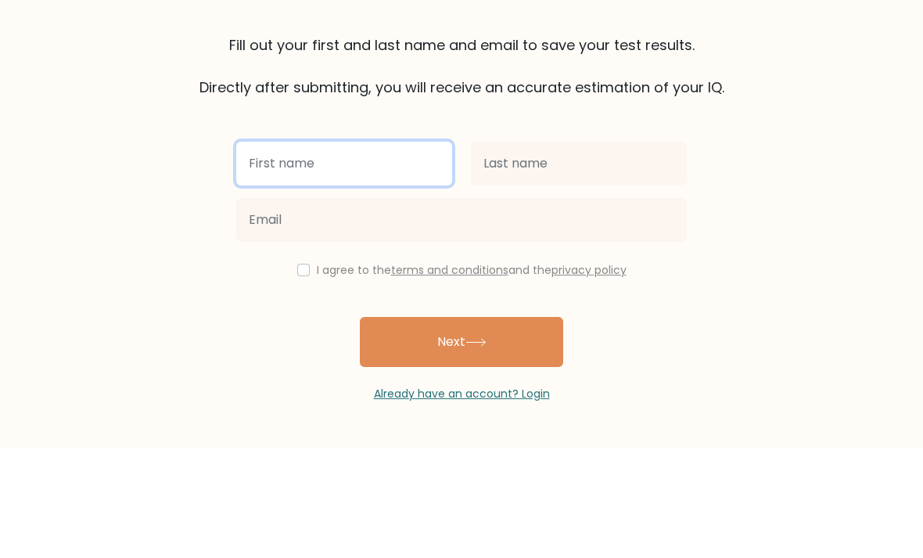
type input "[PERSON_NAME]"
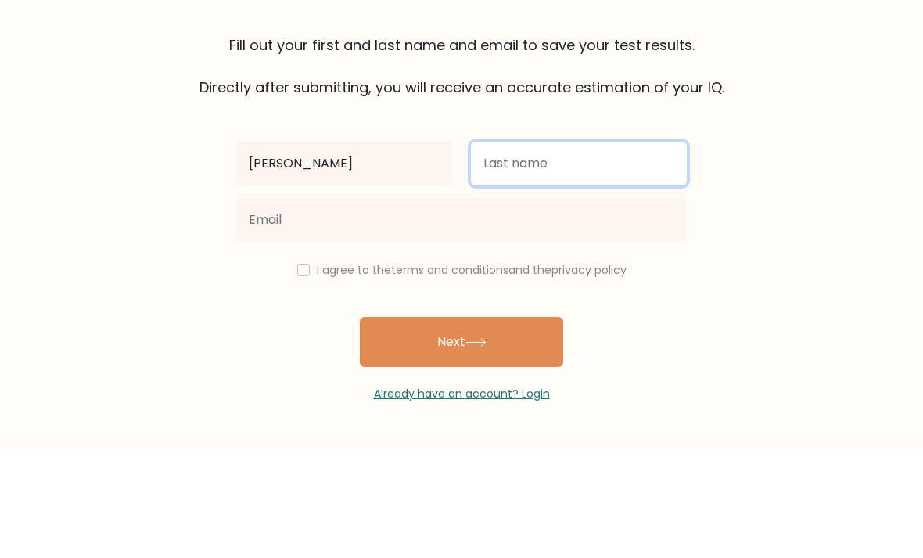
type input "Williams"
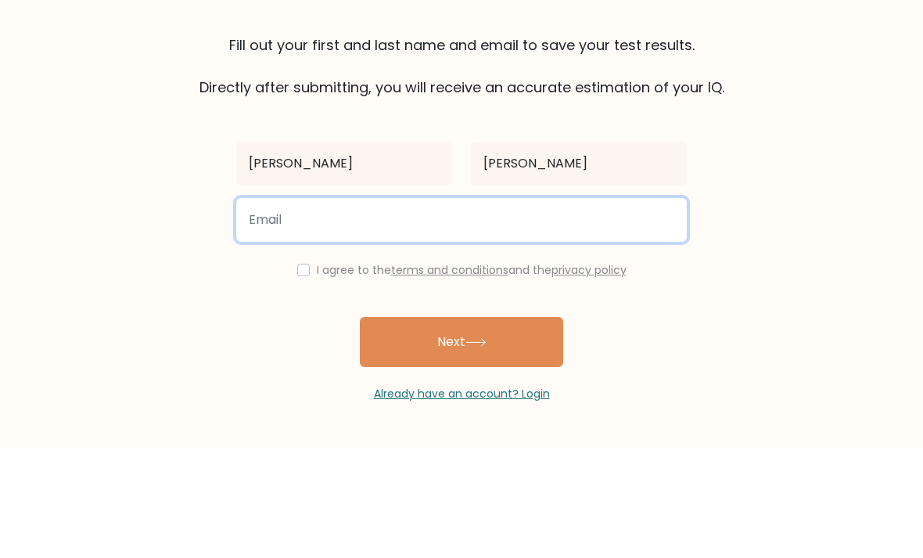
type input "[PERSON_NAME][EMAIL_ADDRESS][DOMAIN_NAME]"
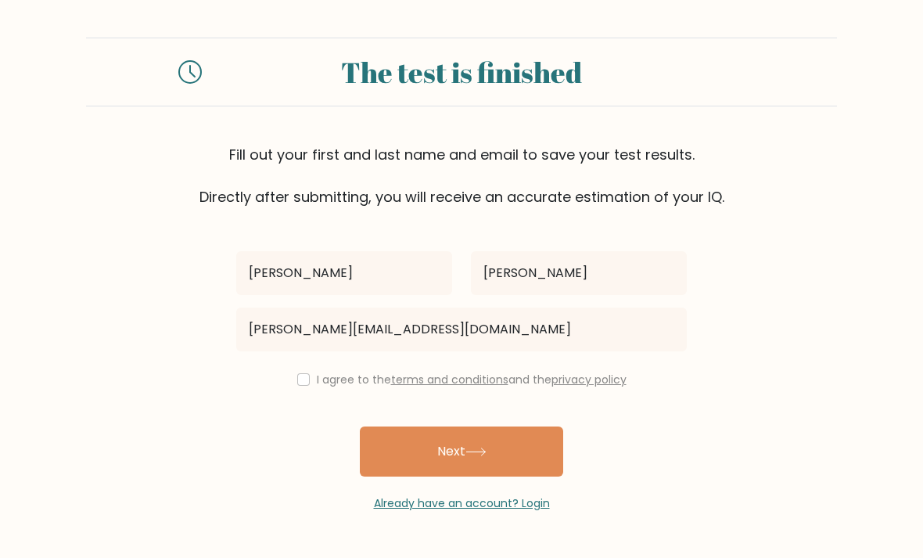
click at [303, 373] on input "checkbox" at bounding box center [303, 379] width 13 height 13
checkbox input "true"
click at [402, 426] on button "Next" at bounding box center [461, 451] width 203 height 50
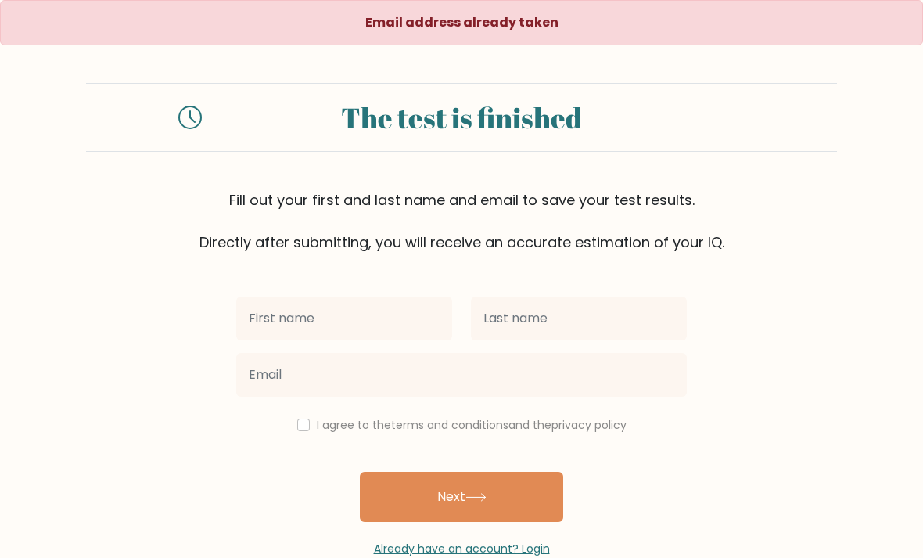
scroll to position [50, 0]
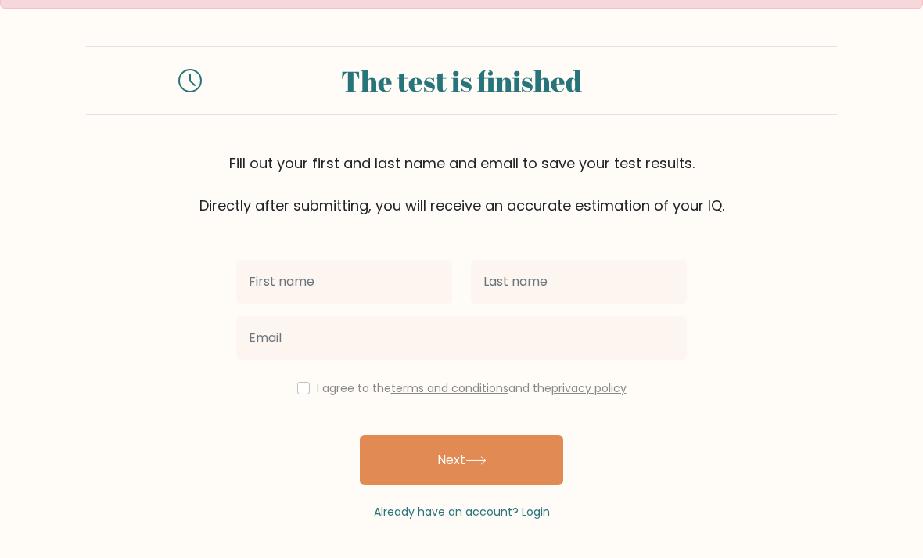
click at [424, 504] on link "Already have an account? Login" at bounding box center [462, 512] width 176 height 16
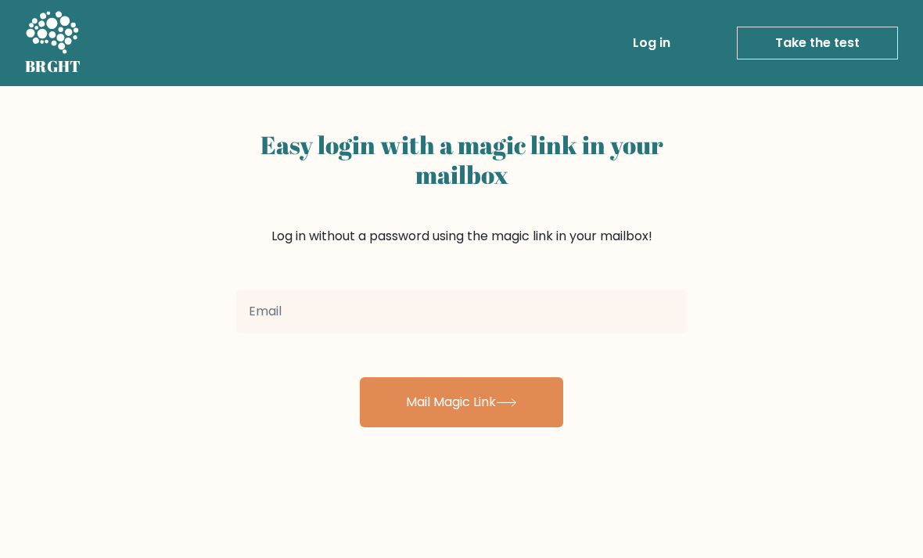
click at [273, 311] on input "email" at bounding box center [461, 311] width 450 height 44
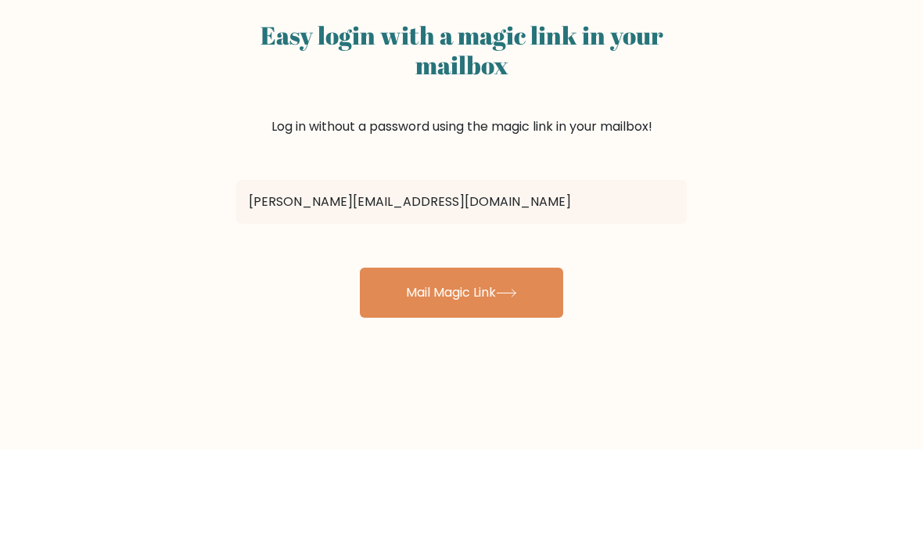
type input "[PERSON_NAME][EMAIL_ADDRESS][DOMAIN_NAME]"
click at [461, 377] on button "Mail Magic Link" at bounding box center [461, 402] width 203 height 50
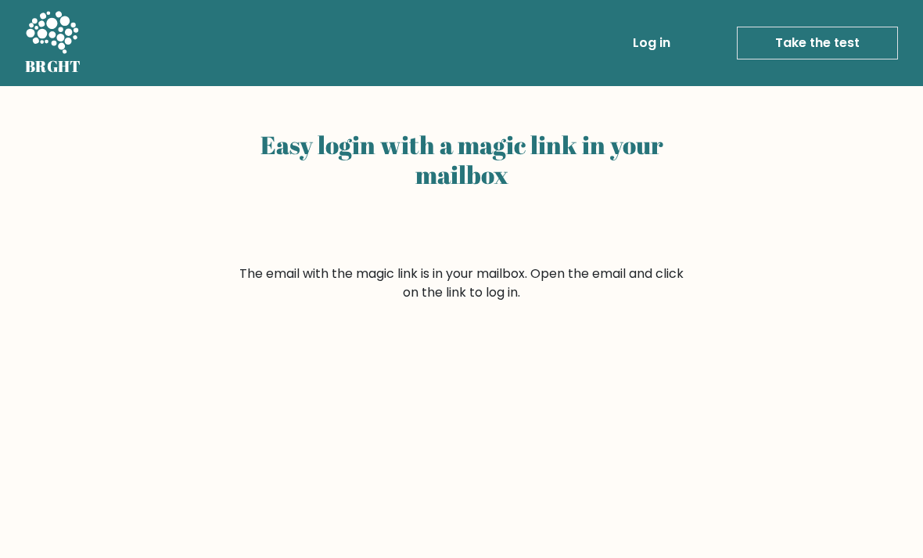
click at [659, 45] on link "Log in" at bounding box center [651, 42] width 50 height 31
click at [663, 52] on link "Log in" at bounding box center [651, 42] width 50 height 31
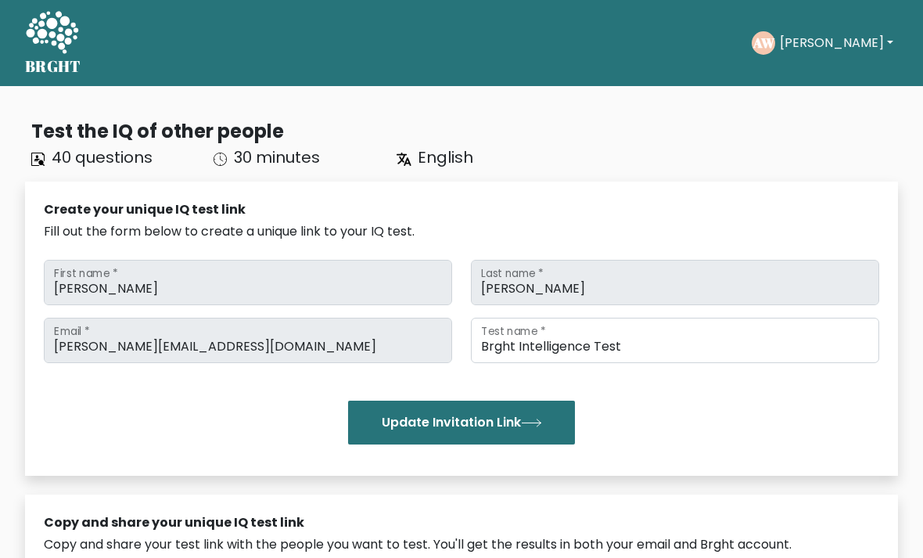
click at [41, 27] on icon at bounding box center [52, 33] width 54 height 47
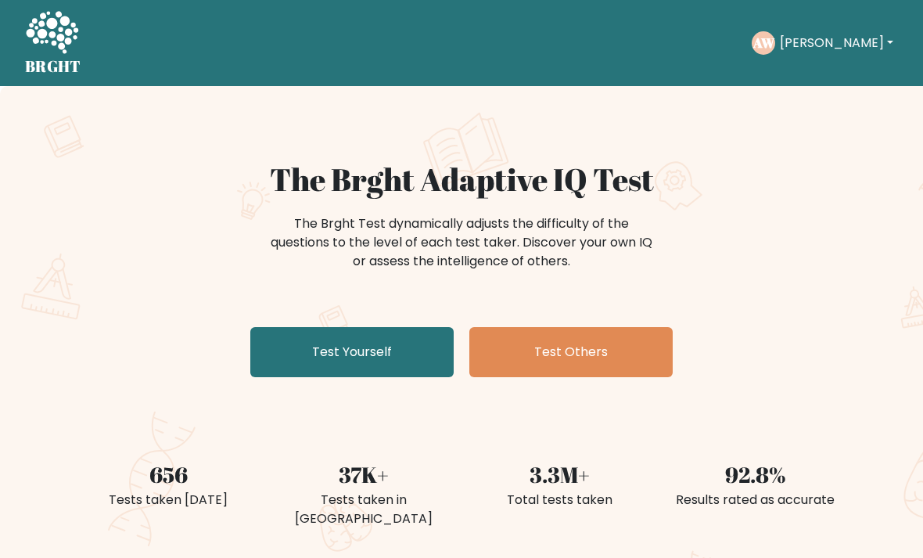
click at [826, 45] on button "[PERSON_NAME]" at bounding box center [836, 43] width 123 height 20
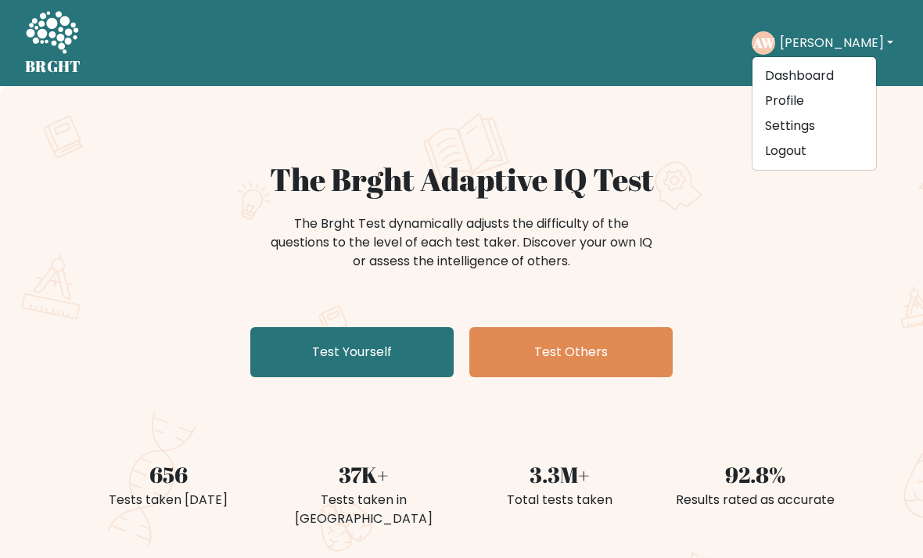
click at [827, 71] on link "Dashboard" at bounding box center [814, 75] width 124 height 25
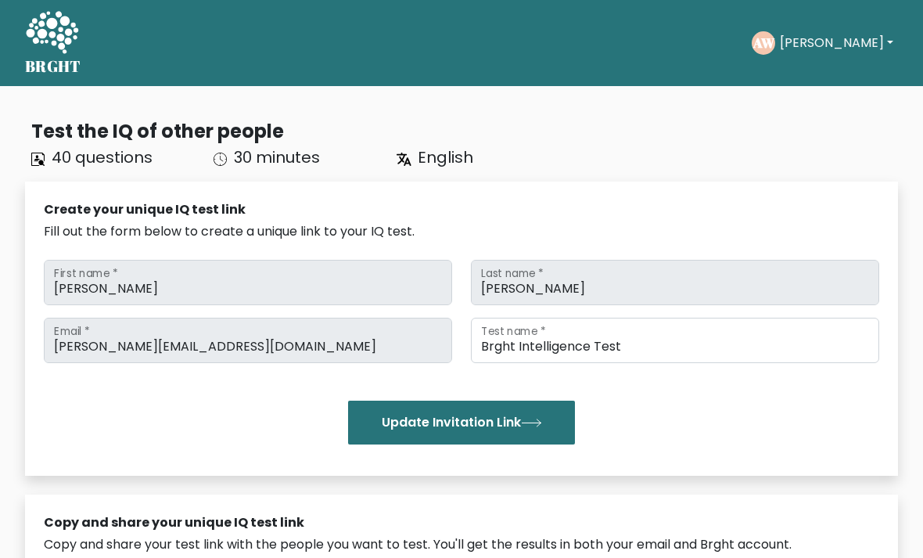
click at [825, 41] on button "[PERSON_NAME]" at bounding box center [836, 43] width 123 height 20
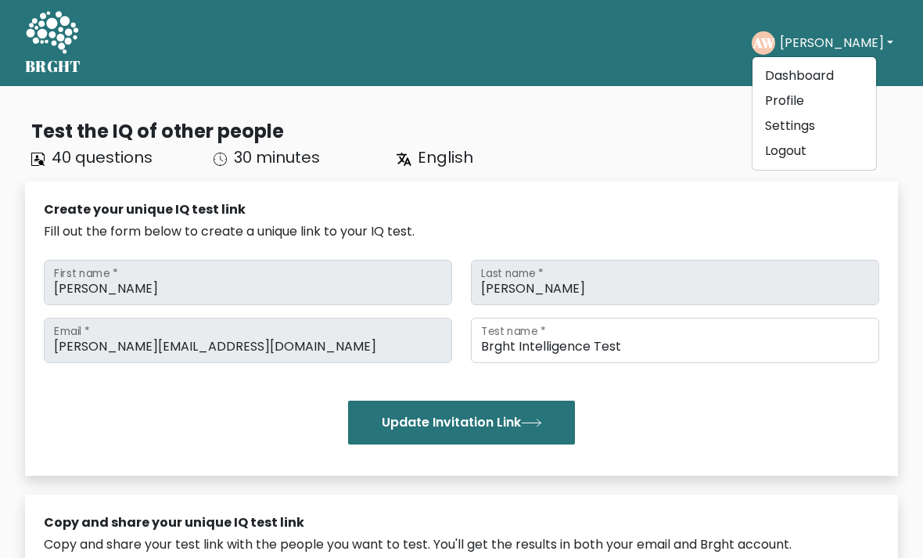
click at [803, 98] on link "Profile" at bounding box center [814, 100] width 124 height 25
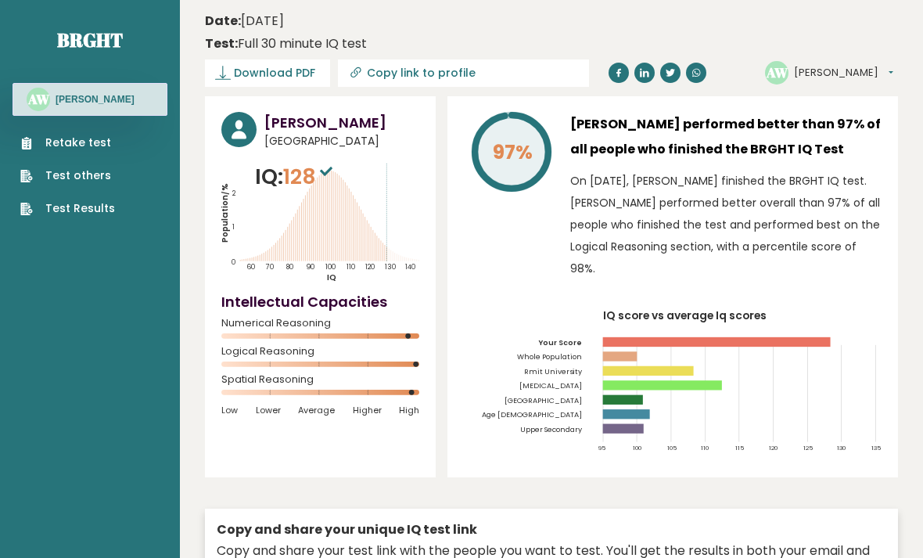
click at [56, 214] on link "Test Results" at bounding box center [67, 208] width 95 height 16
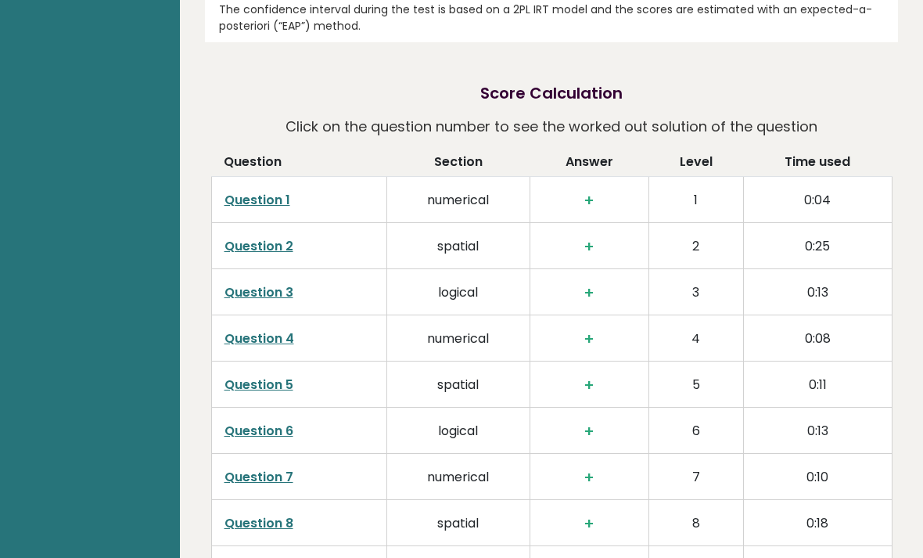
click at [51, 204] on aside "Brght AW [PERSON_NAME] Retake test Test others Test Results" at bounding box center [90, 124] width 180 height 5024
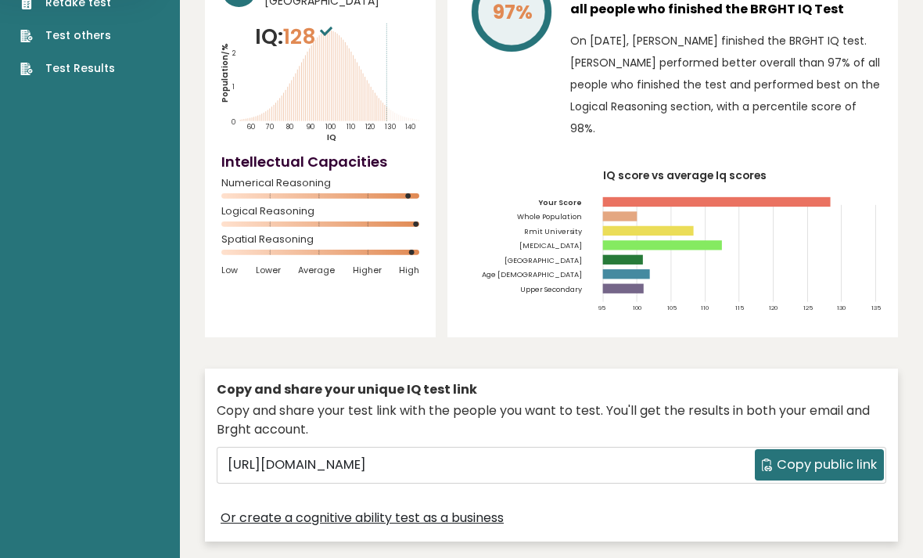
scroll to position [0, 0]
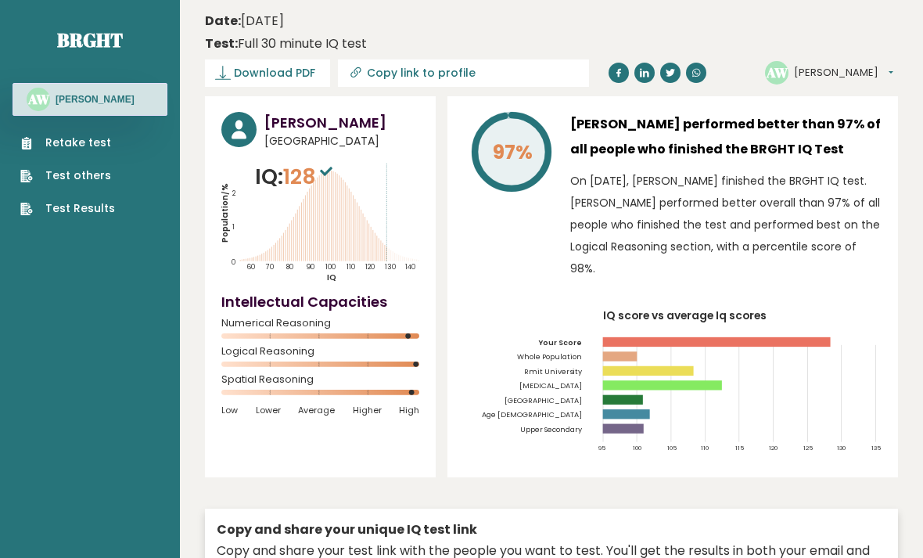
click at [66, 214] on link "Test Results" at bounding box center [67, 208] width 95 height 16
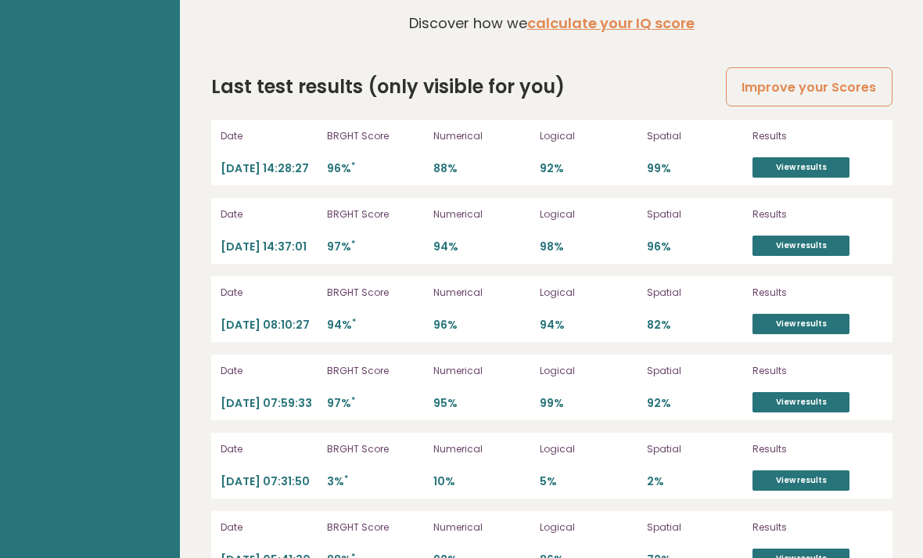
scroll to position [4409, 0]
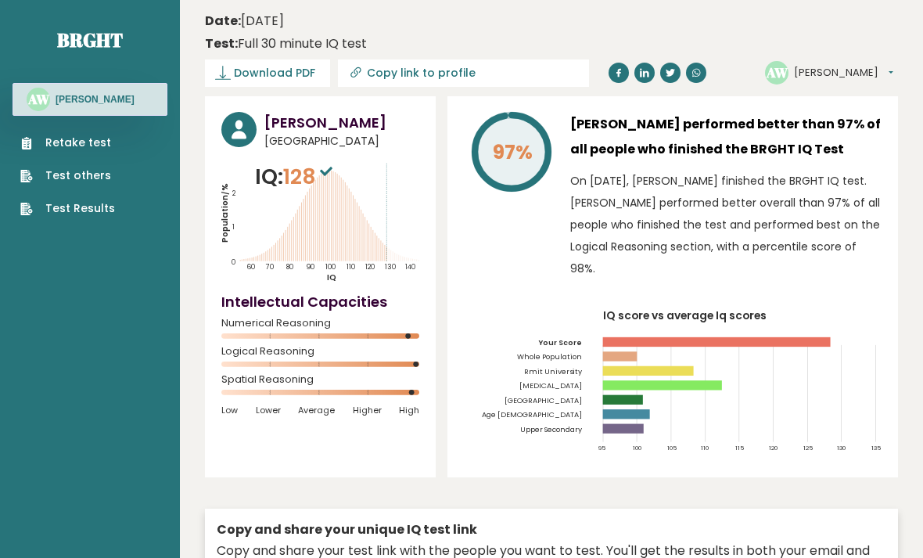
click at [66, 214] on link "Test Results" at bounding box center [67, 208] width 95 height 16
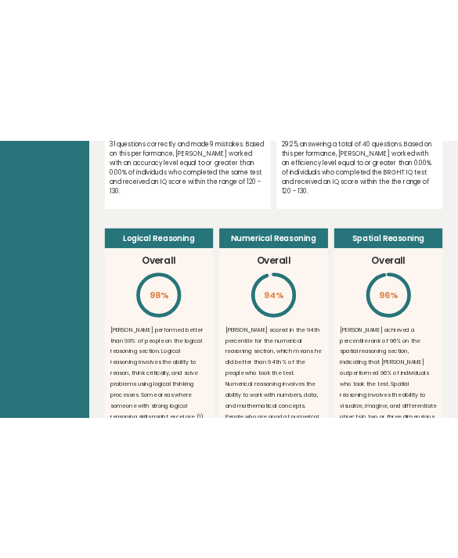
scroll to position [2581, 0]
